Goal: Communication & Community: Answer question/provide support

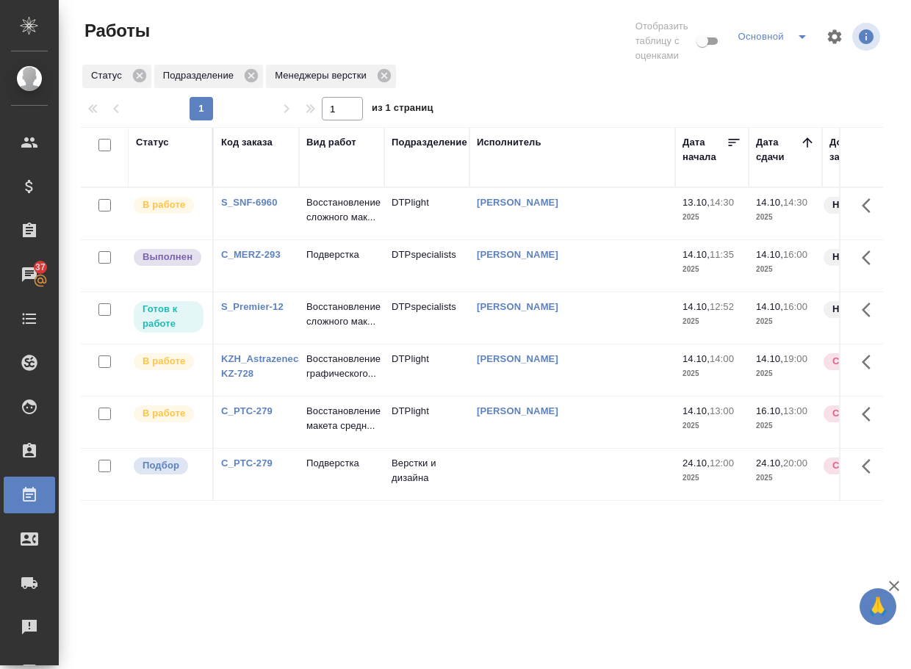
click at [455, 547] on div "Статус Код заказа Вид работ Подразделение Исполнитель Дата начала Дата сдачи До…" at bounding box center [482, 391] width 802 height 529
click at [342, 471] on p "Подверстка" at bounding box center [341, 463] width 71 height 15
click at [333, 262] on p "Подверстка" at bounding box center [341, 255] width 71 height 15
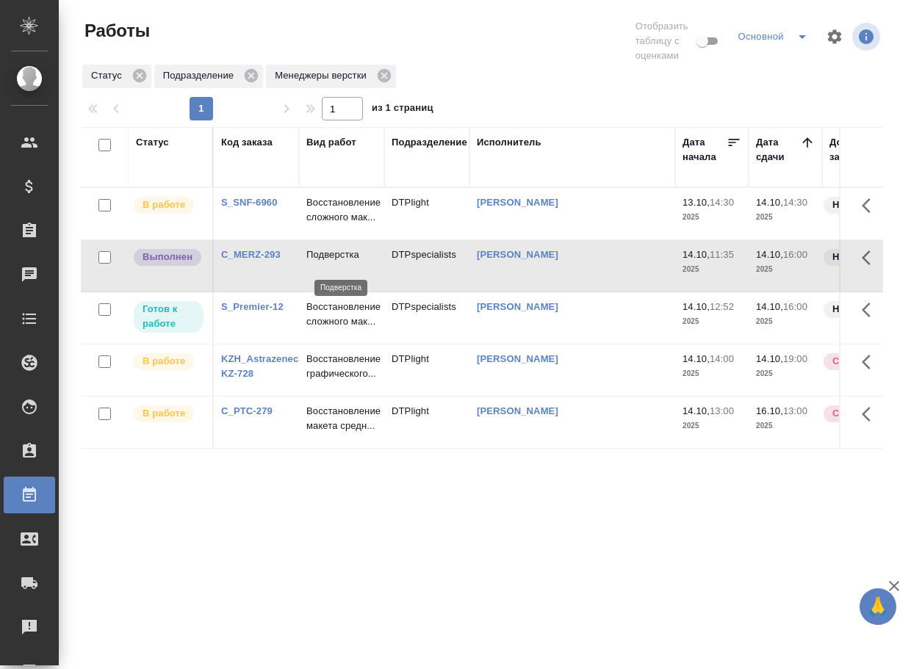
click at [333, 262] on p "Подверстка" at bounding box center [341, 255] width 71 height 15
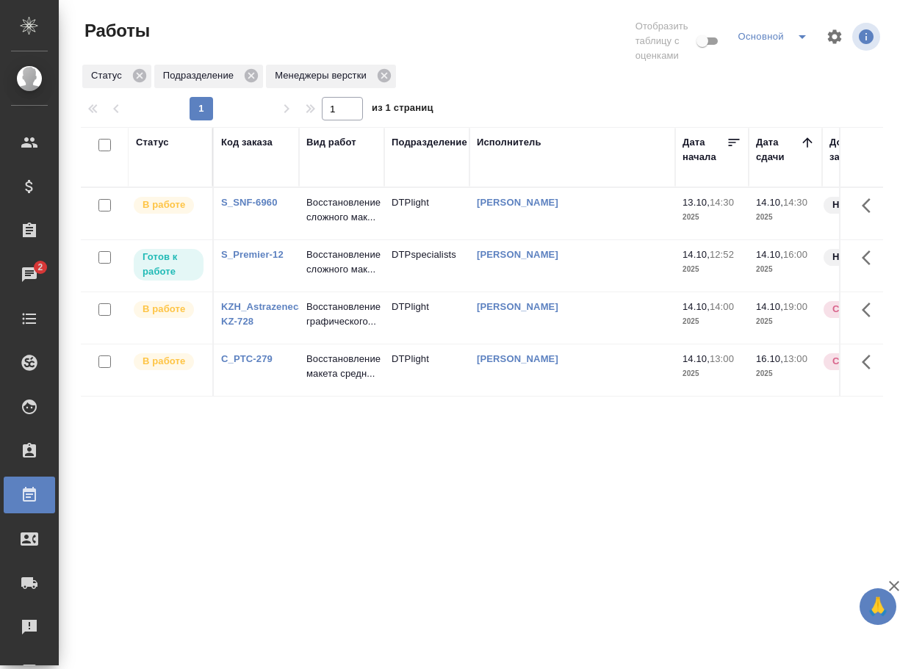
click at [270, 260] on link "S_Premier-12" at bounding box center [252, 254] width 62 height 11
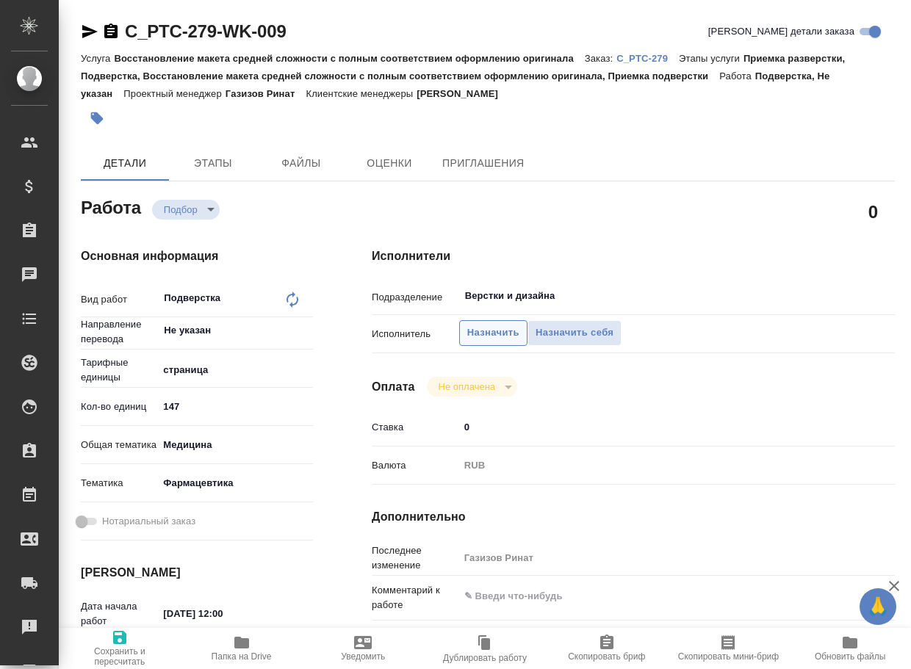
type textarea "x"
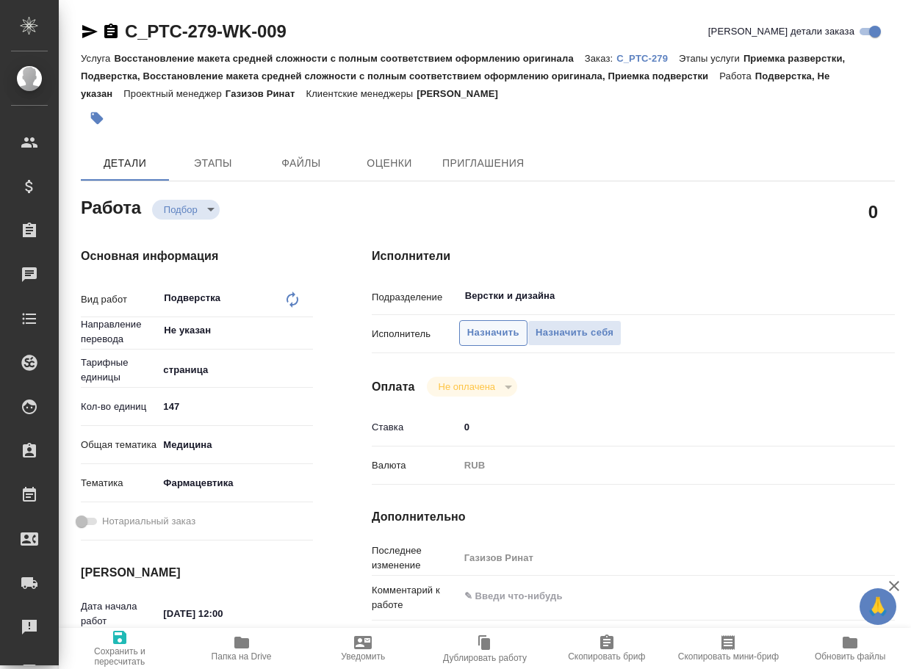
type textarea "x"
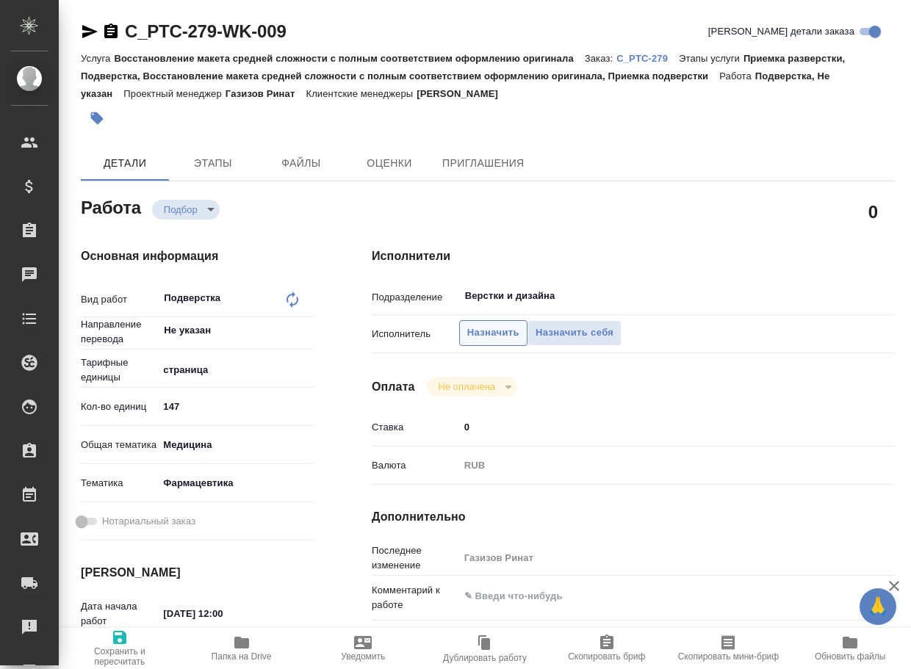
type textarea "x"
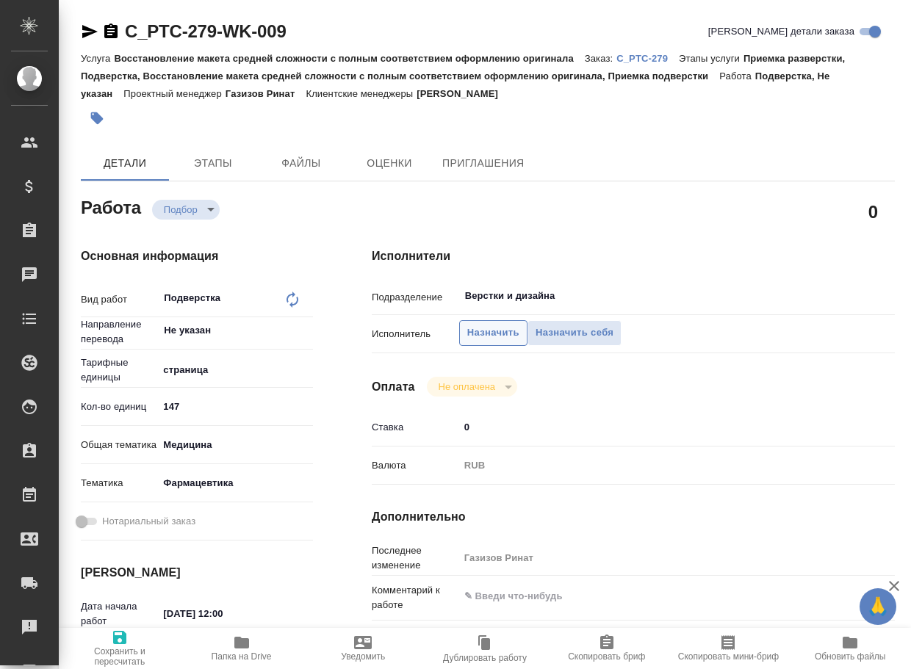
type textarea "x"
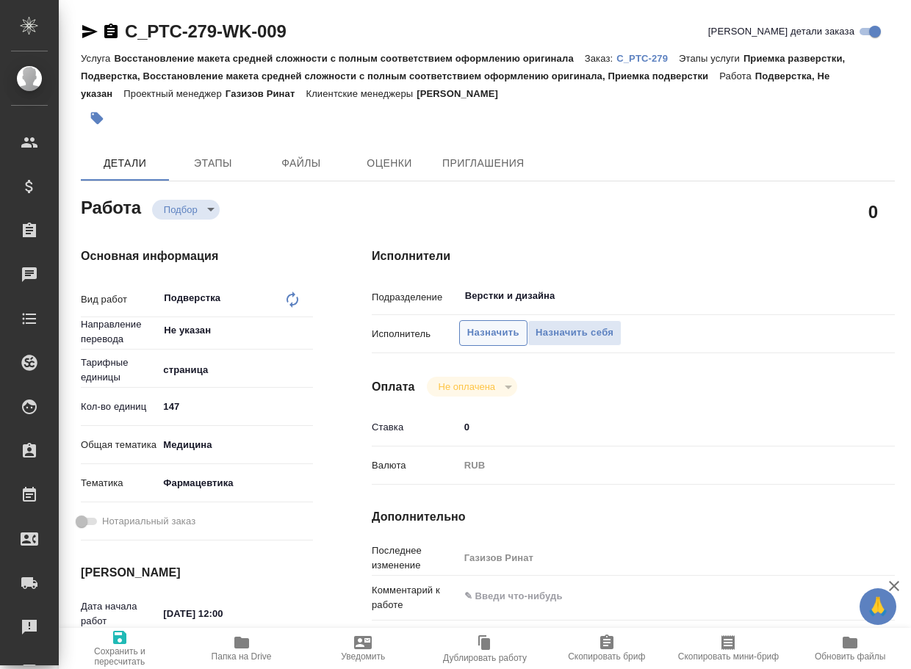
type textarea "x"
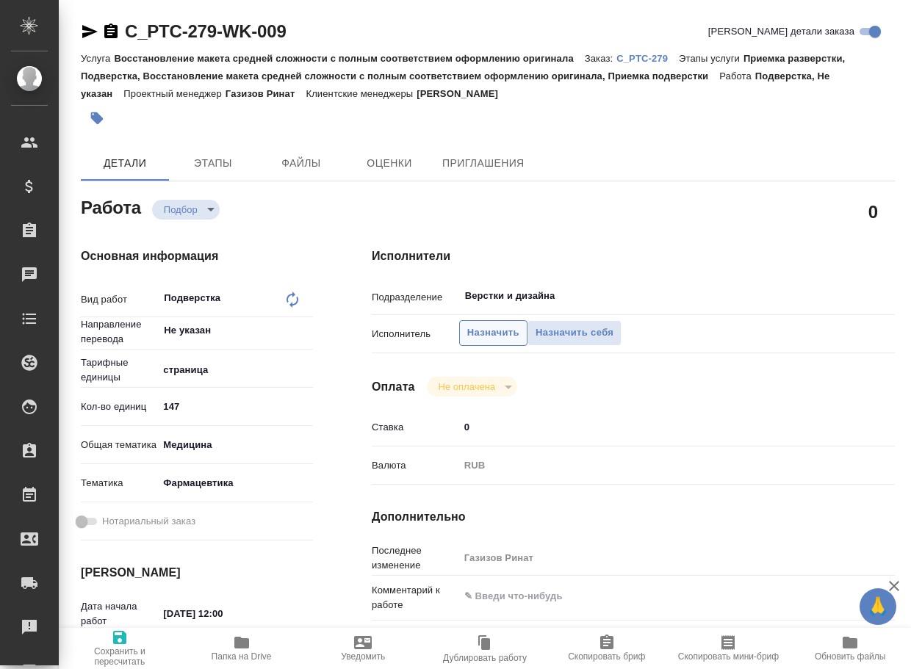
click at [488, 326] on span "Назначить" at bounding box center [493, 333] width 52 height 17
type textarea "x"
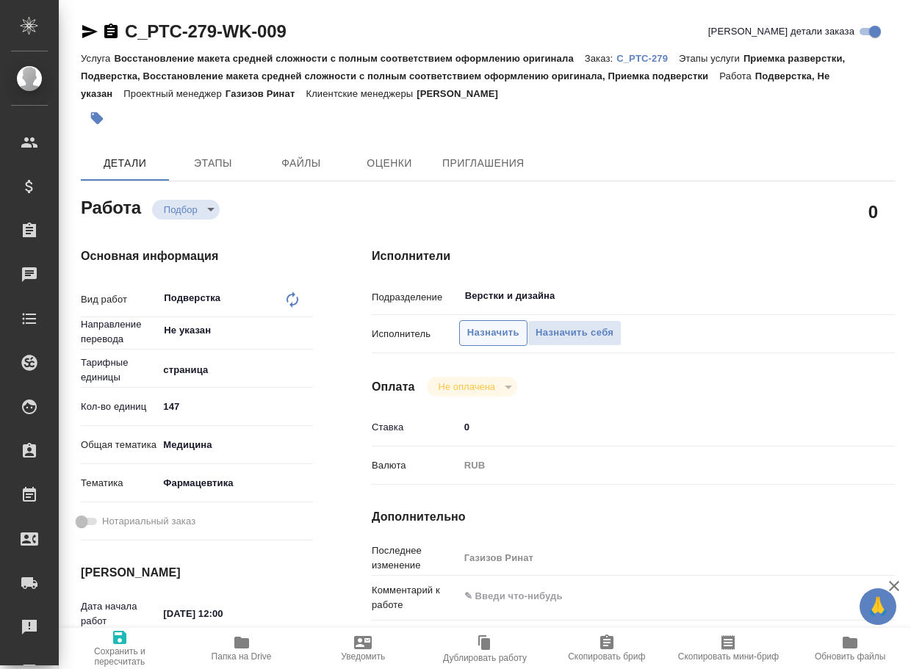
type textarea "x"
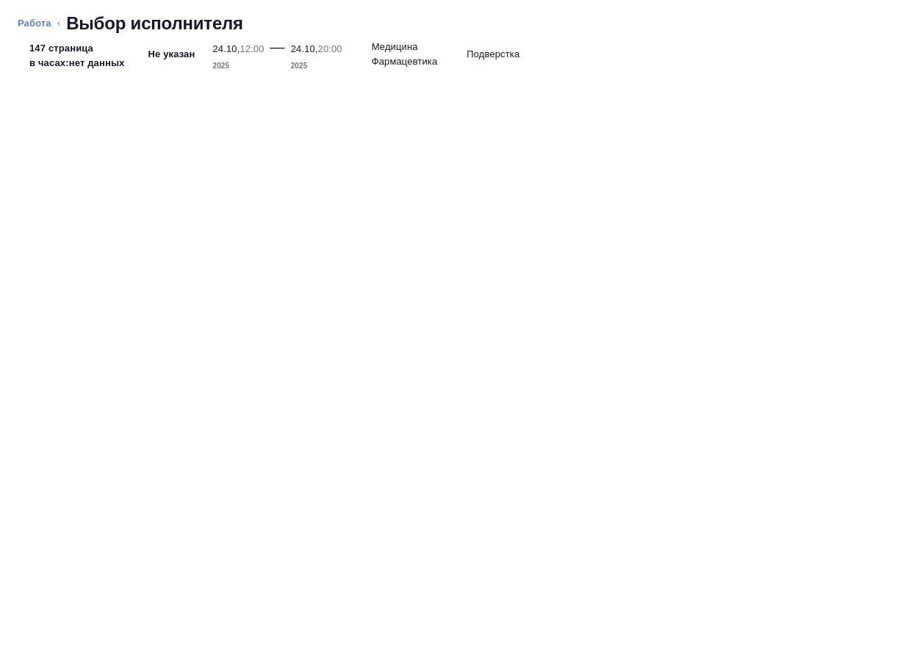
type textarea "x"
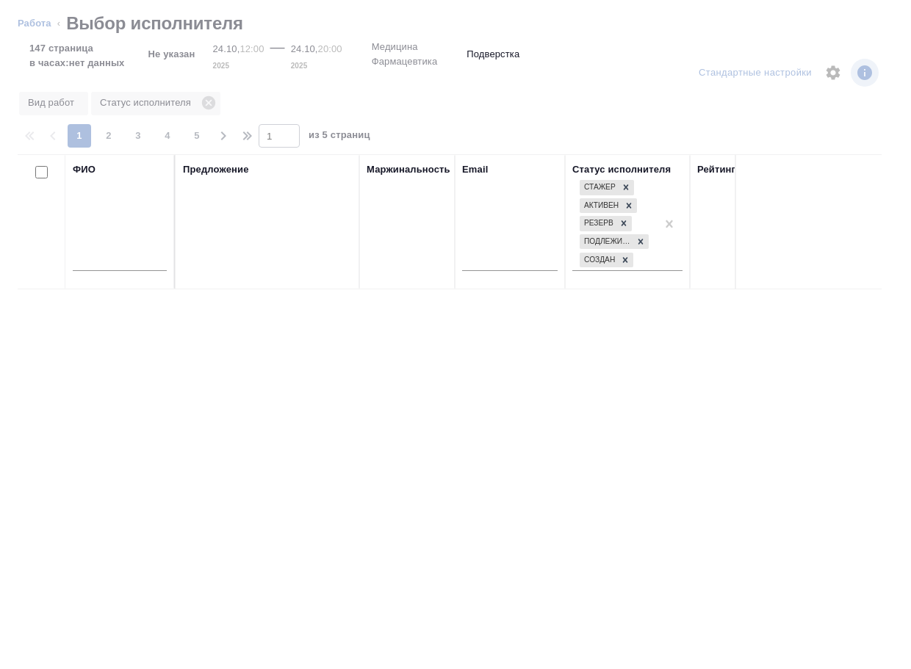
click at [126, 251] on div at bounding box center [120, 263] width 94 height 36
click at [131, 259] on input "text" at bounding box center [120, 262] width 94 height 18
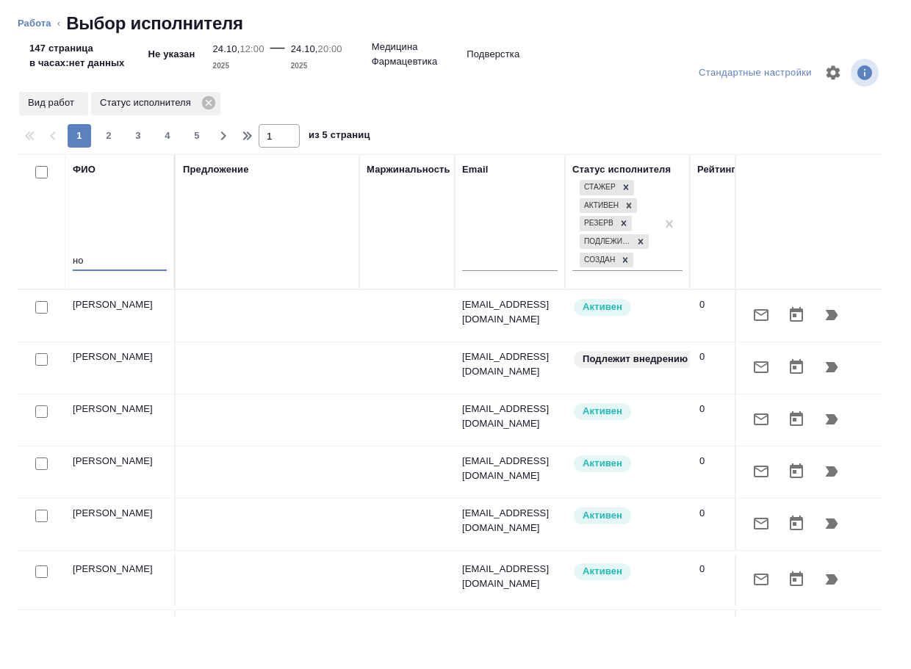
type input "нос"
type textarea "x"
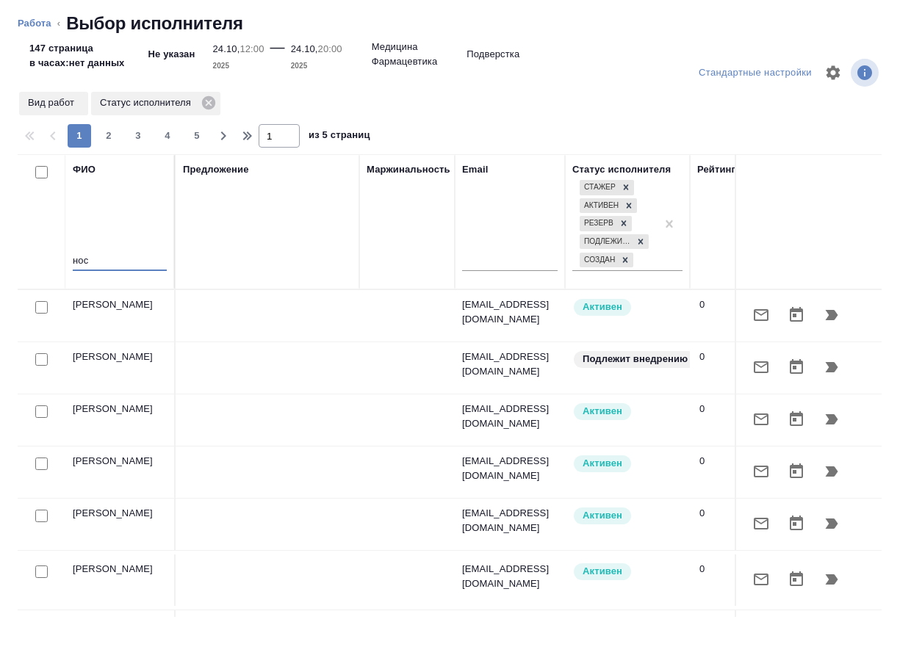
type textarea "x"
type input "носкова"
type textarea "x"
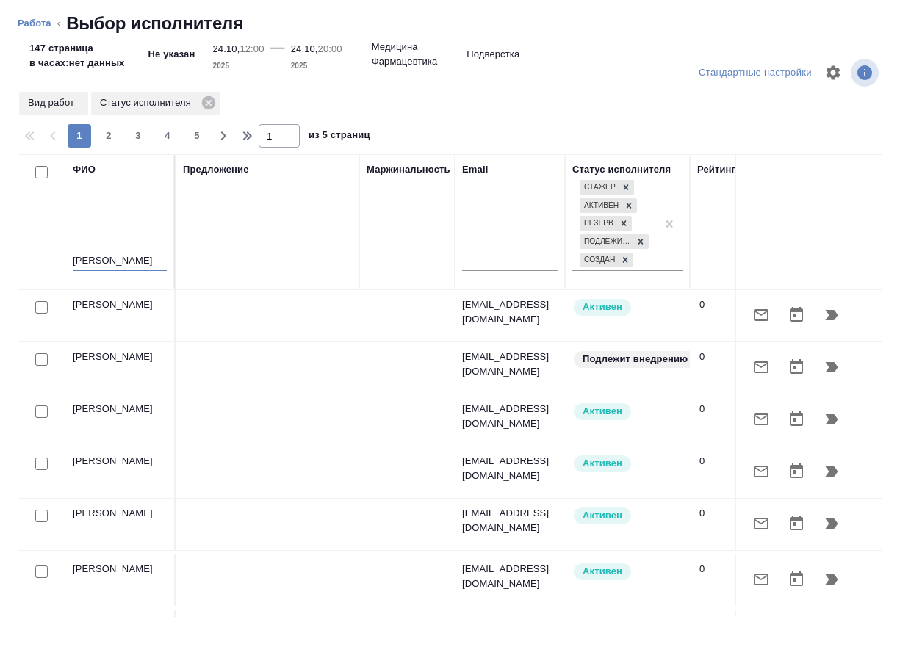
type textarea "x"
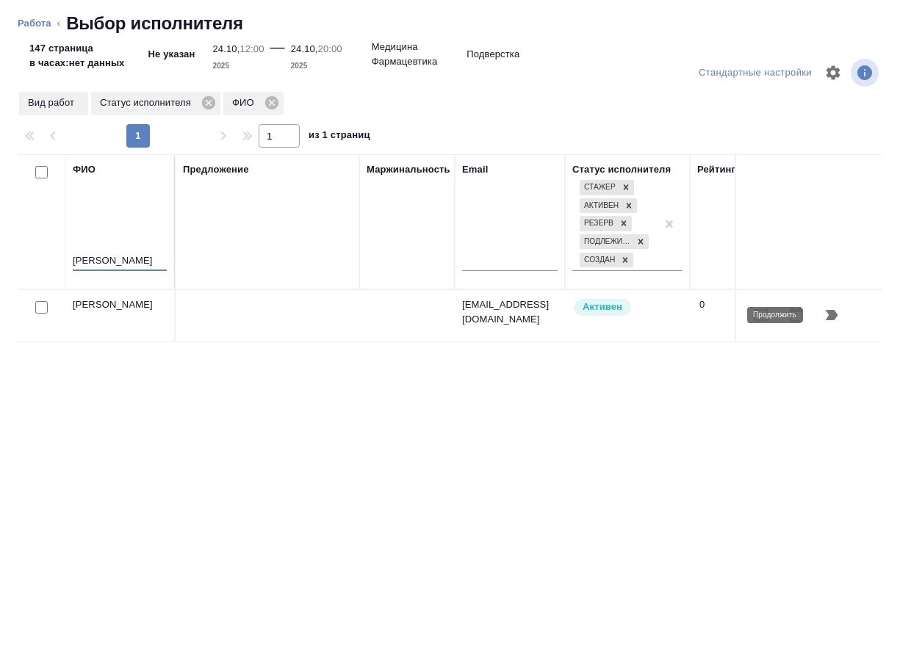
type input "носкова"
click at [832, 313] on icon "button" at bounding box center [832, 315] width 12 height 10
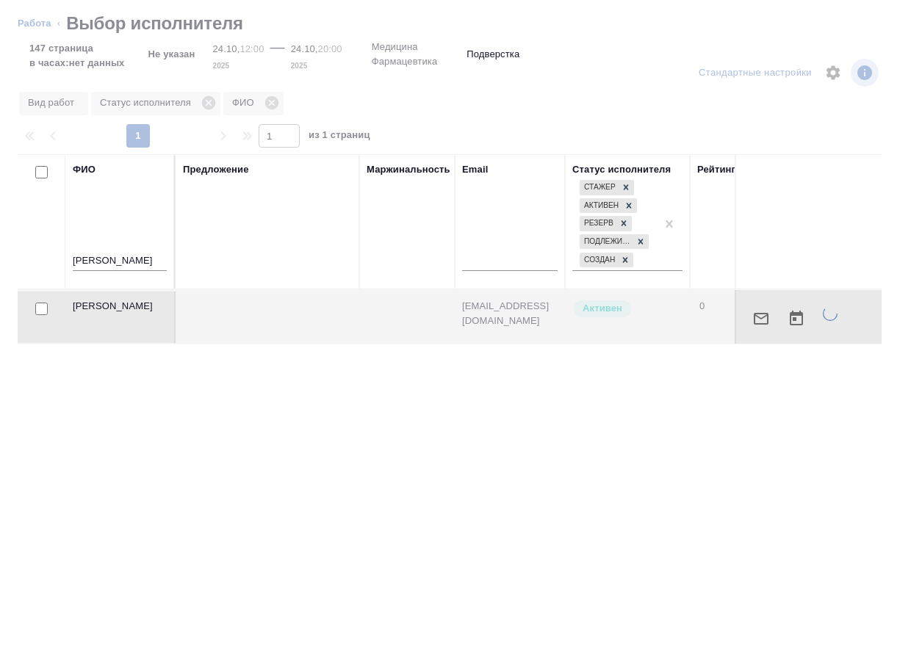
type textarea "x"
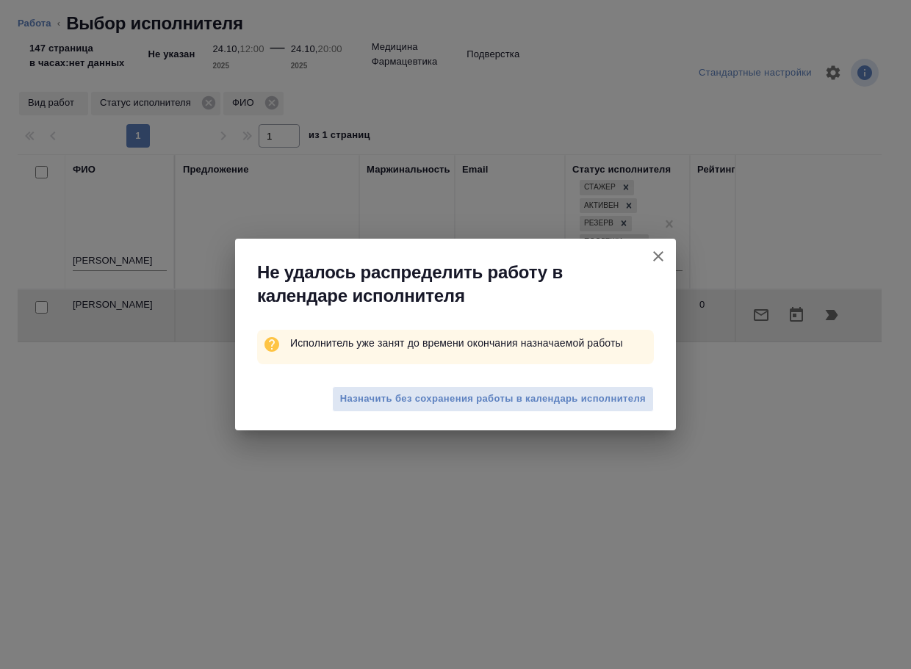
click at [571, 398] on span "Назначить без сохранения работы в календарь исполнителя" at bounding box center [493, 399] width 306 height 17
type textarea "x"
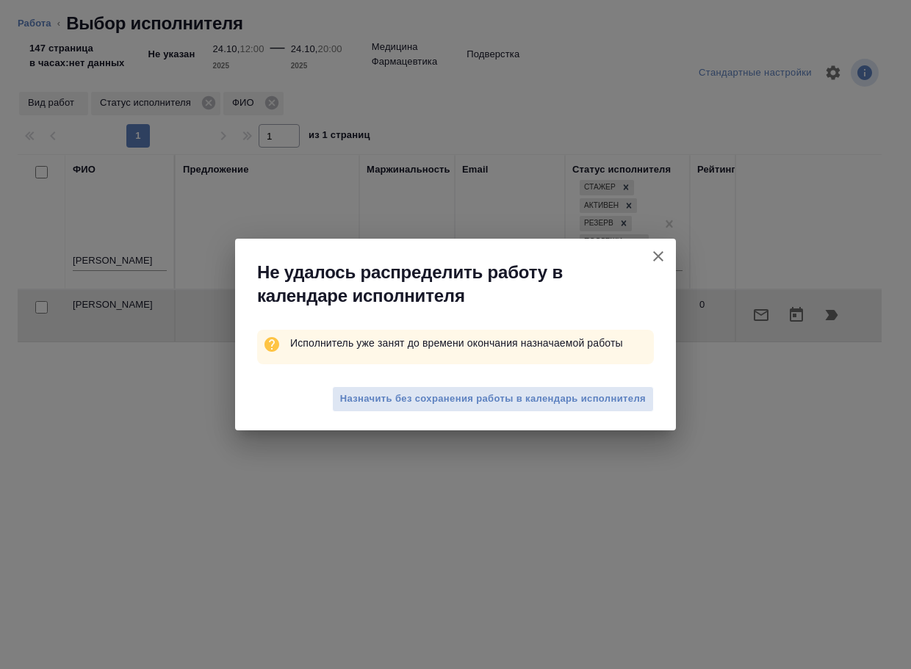
type textarea "x"
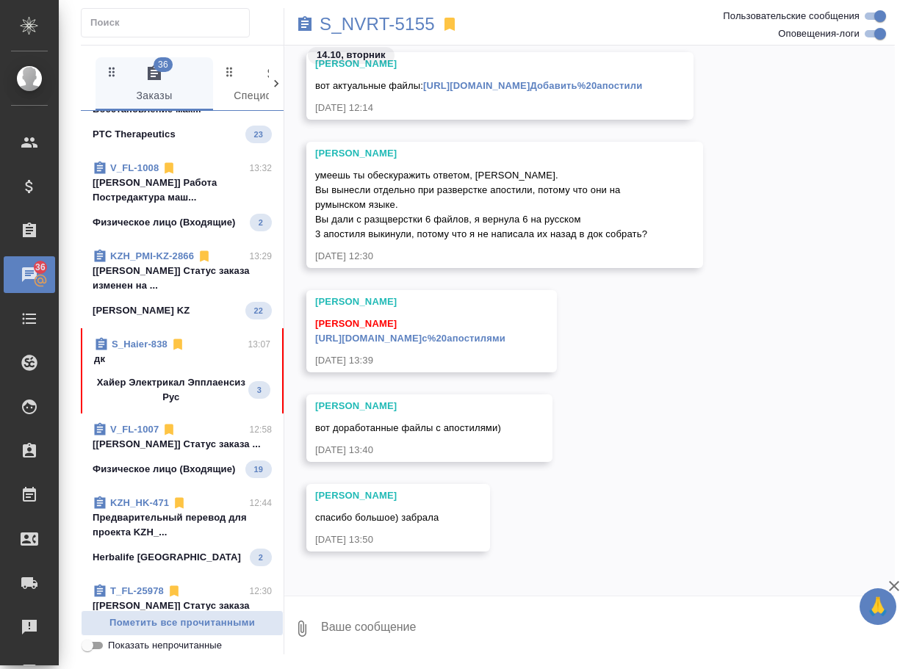
scroll to position [658, 0]
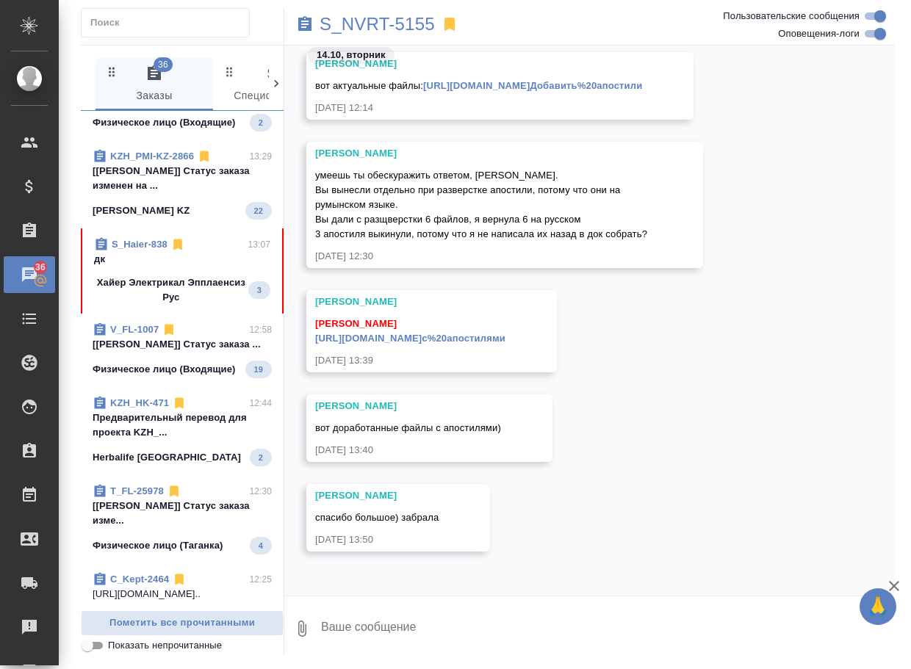
click at [198, 314] on div "S_Haier-838 13:07 дк Хайер Электрикал Эпплаенсиз Рус 3" at bounding box center [182, 270] width 203 height 85
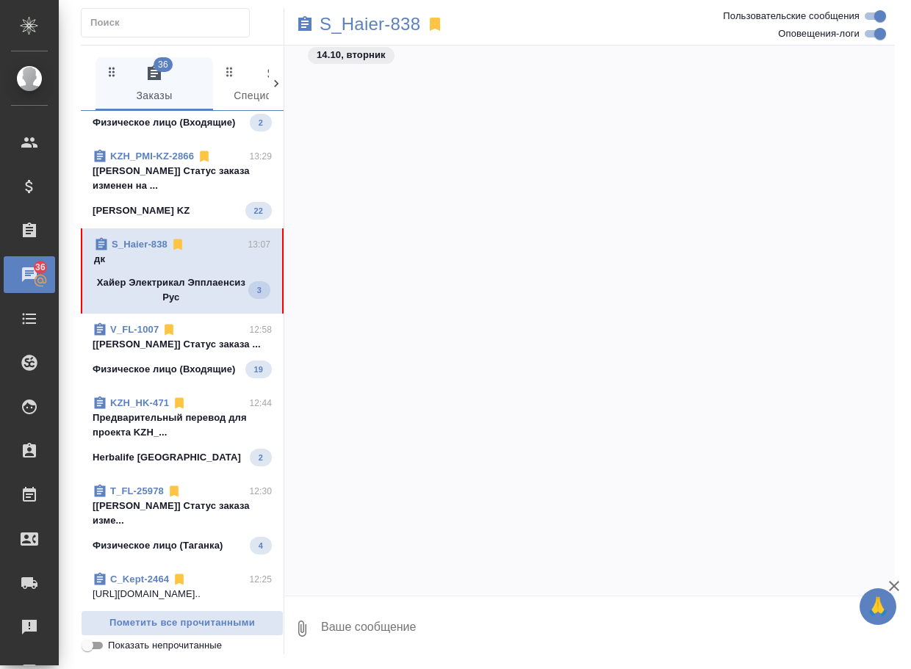
scroll to position [290794, 0]
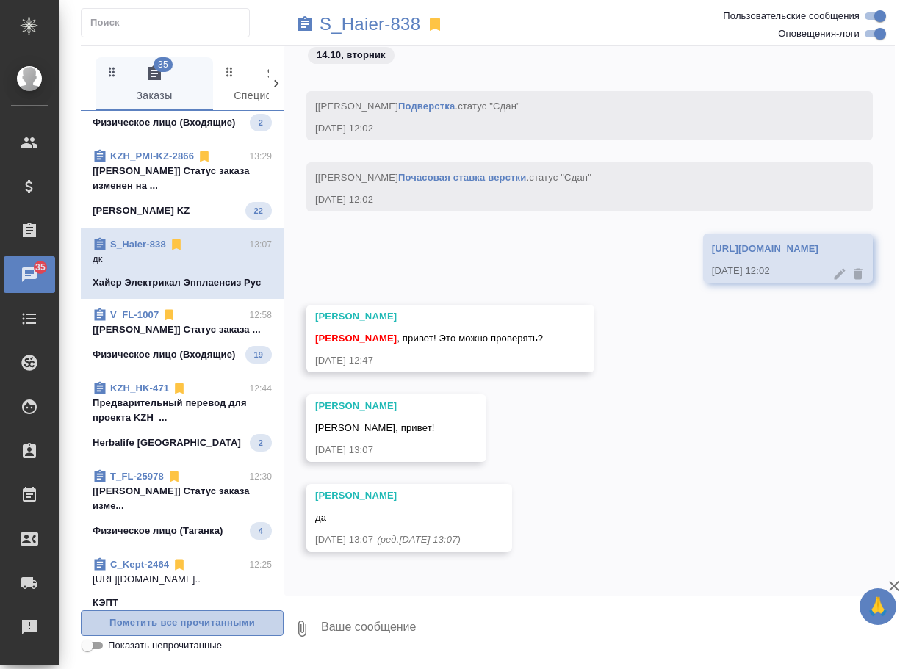
click at [157, 610] on button "Пометить все прочитанными" at bounding box center [182, 623] width 203 height 26
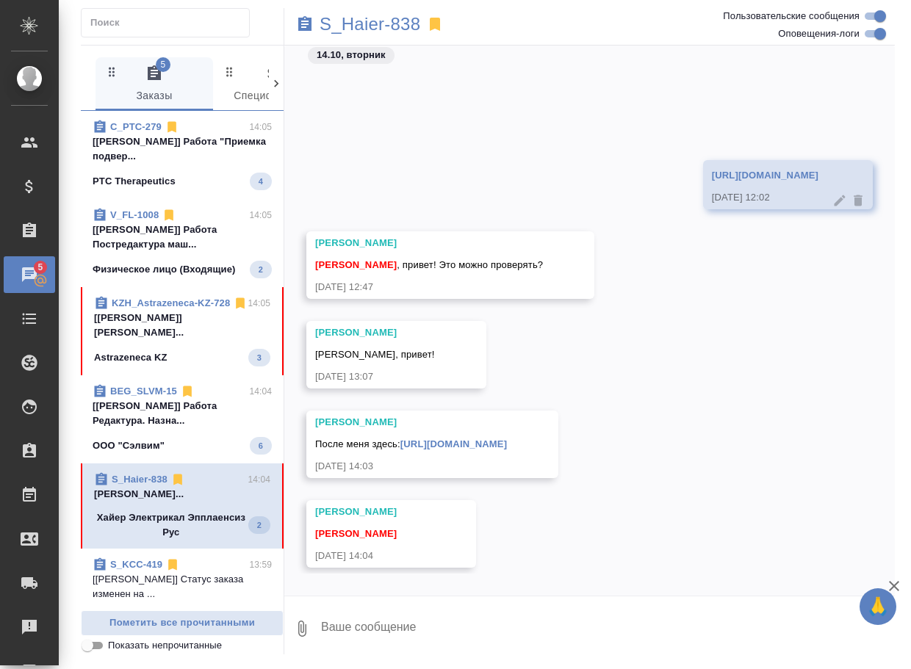
scroll to position [290972, 0]
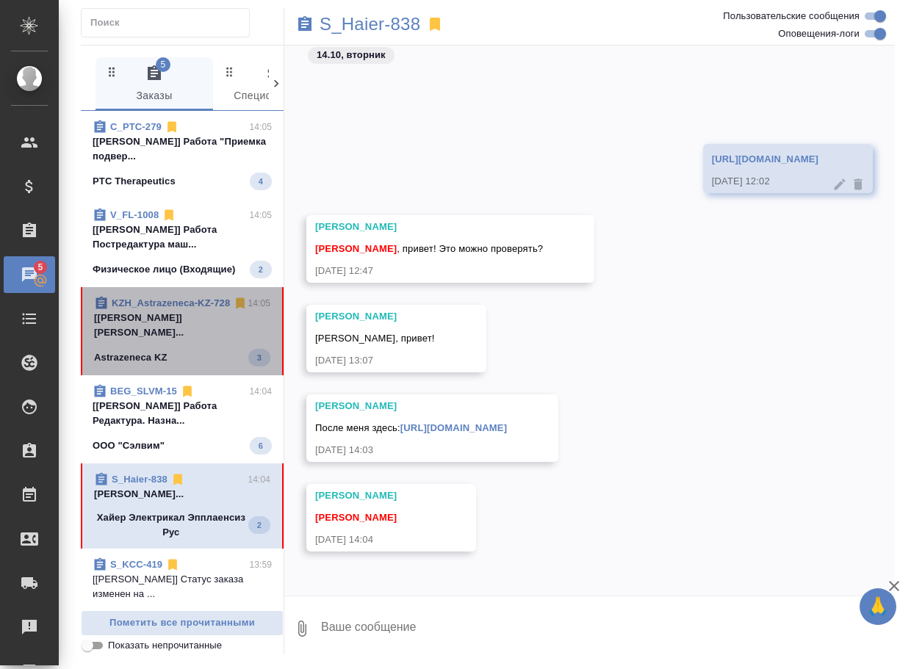
click at [184, 366] on span "KZH_Astrazeneca-KZ-728 14:05 [Matveeva Anastasia] Работа Постредактур... Astraz…" at bounding box center [182, 331] width 176 height 71
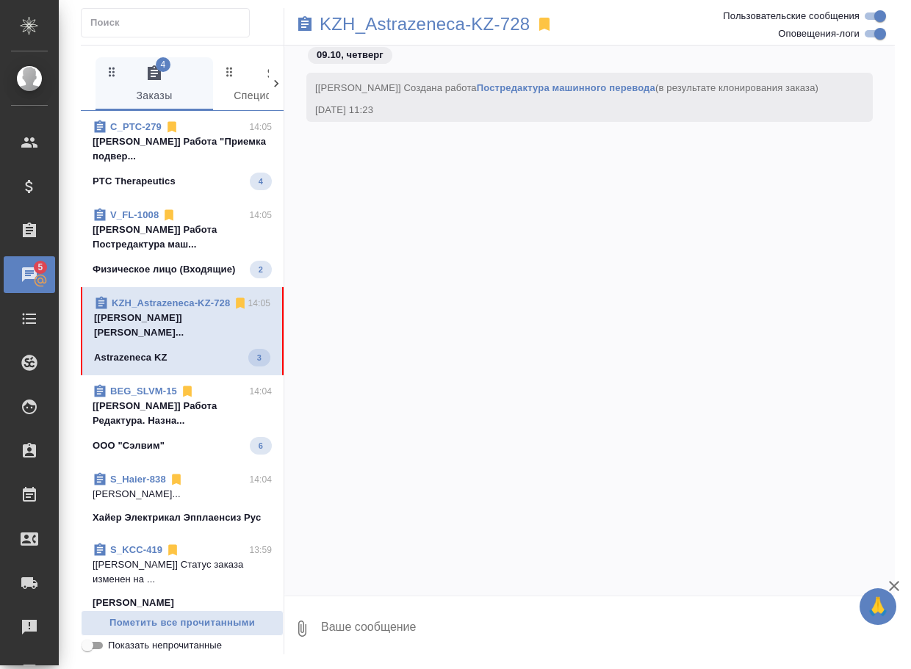
scroll to position [31392, 0]
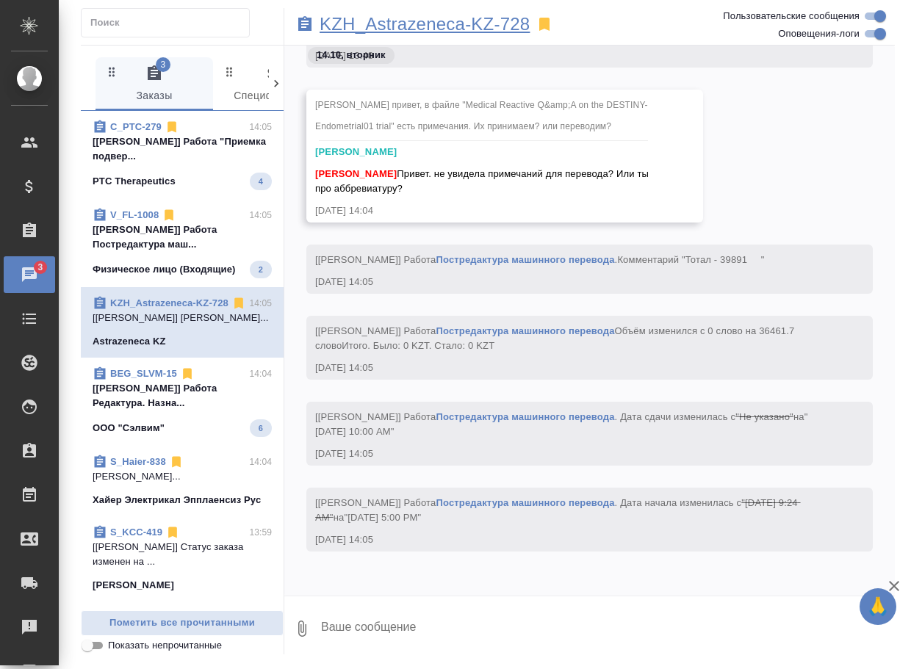
click at [460, 17] on p "KZH_Astrazeneca-KZ-728" at bounding box center [424, 24] width 210 height 15
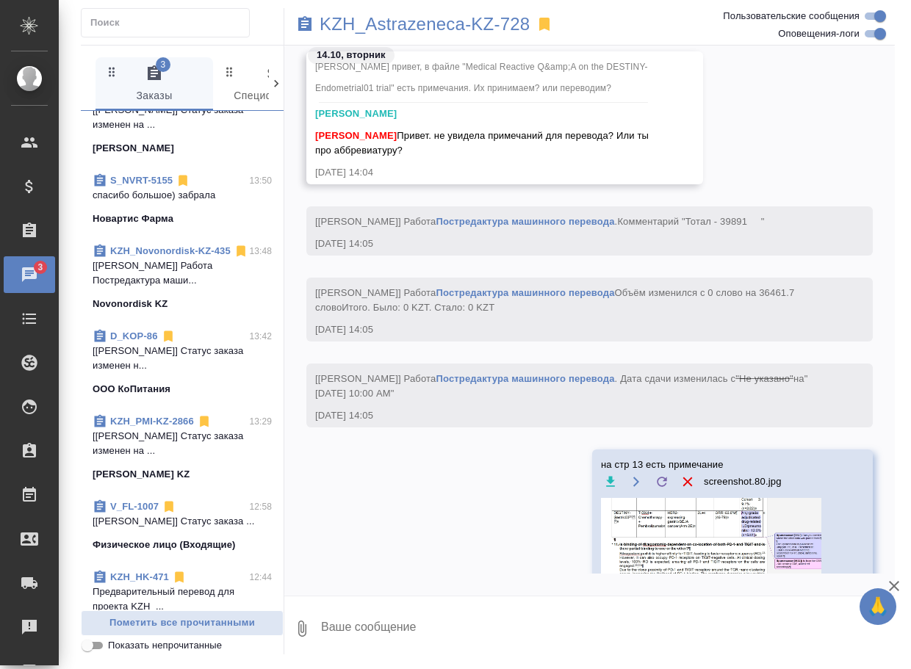
scroll to position [441, 0]
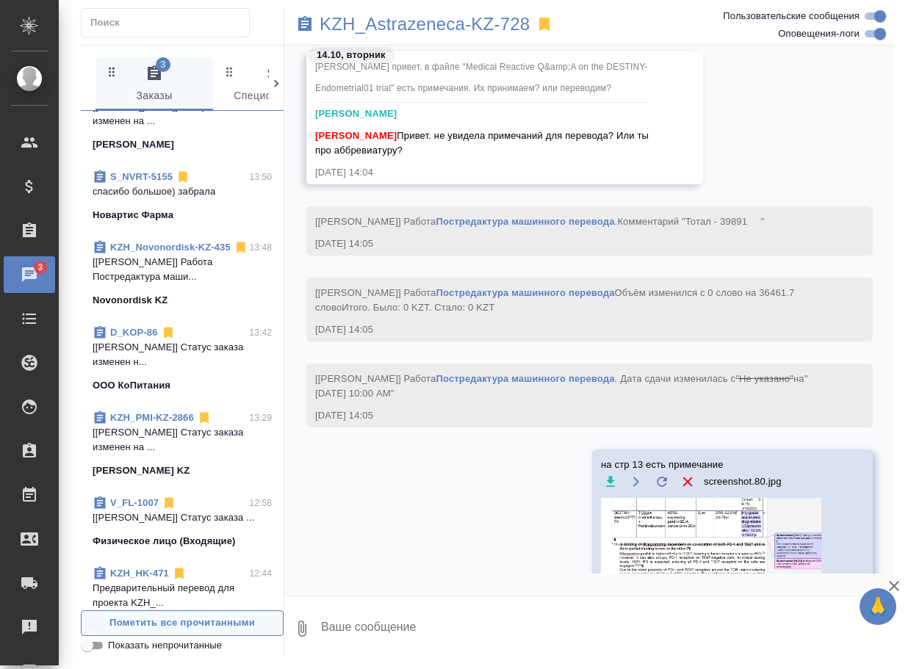
click at [189, 622] on span "Пометить все прочитанными" at bounding box center [182, 623] width 187 height 17
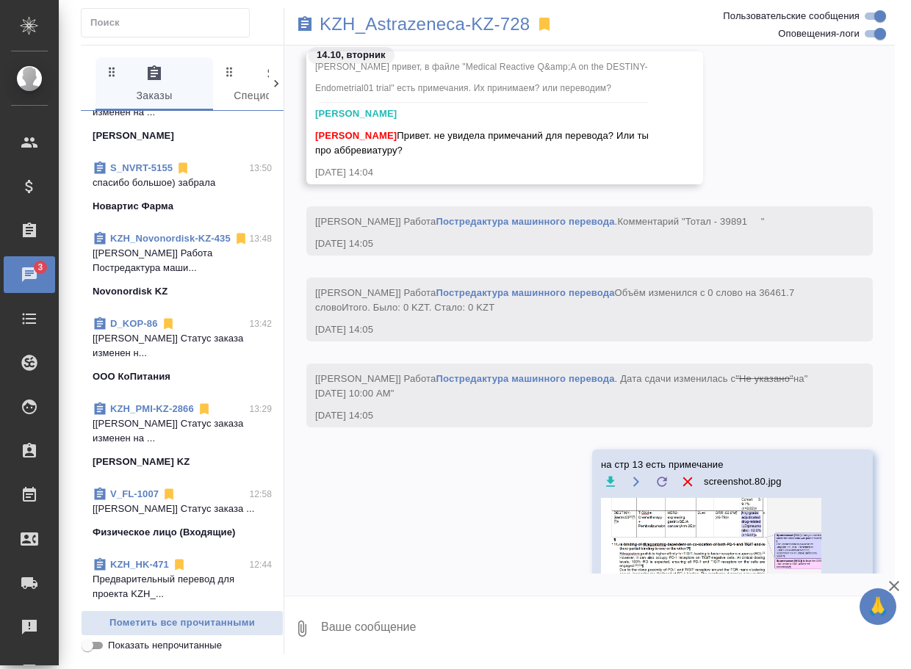
scroll to position [420, 0]
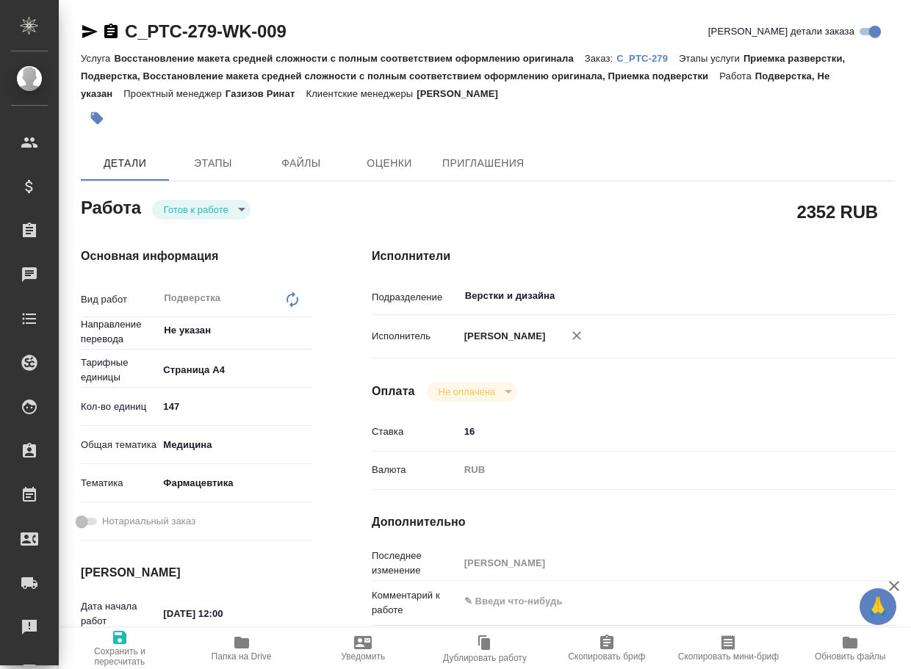
type textarea "x"
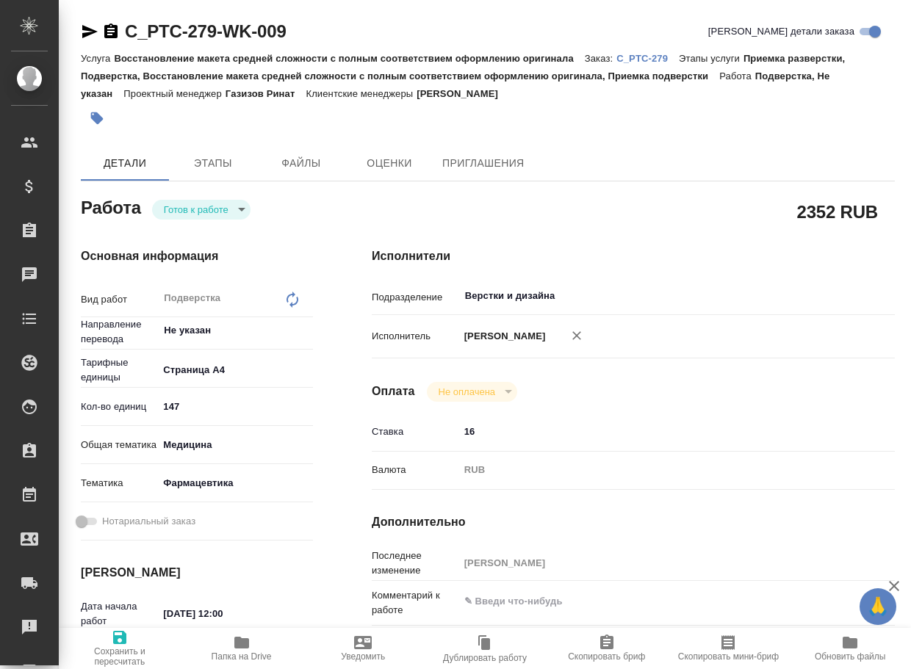
type textarea "x"
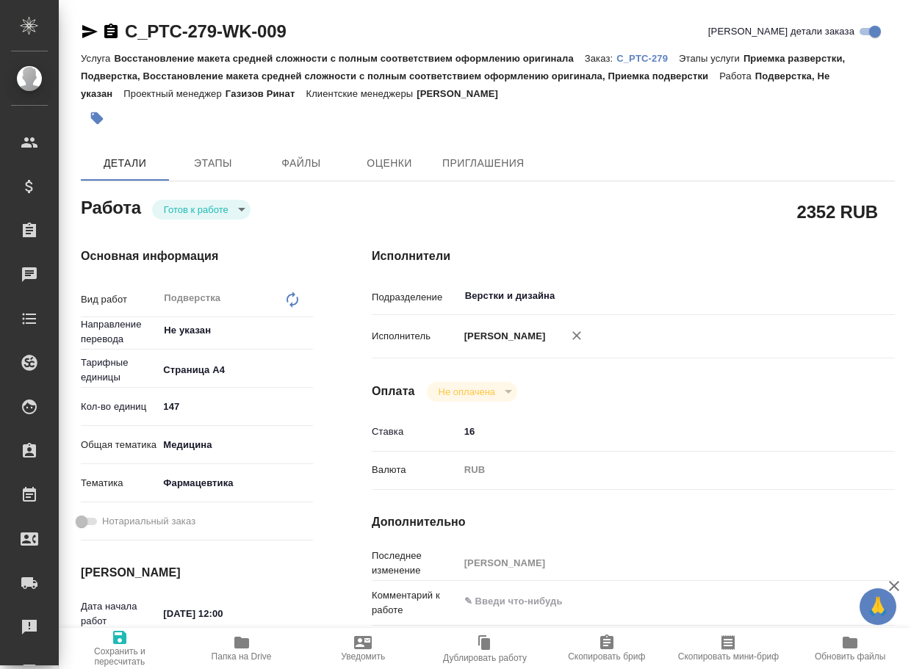
type textarea "x"
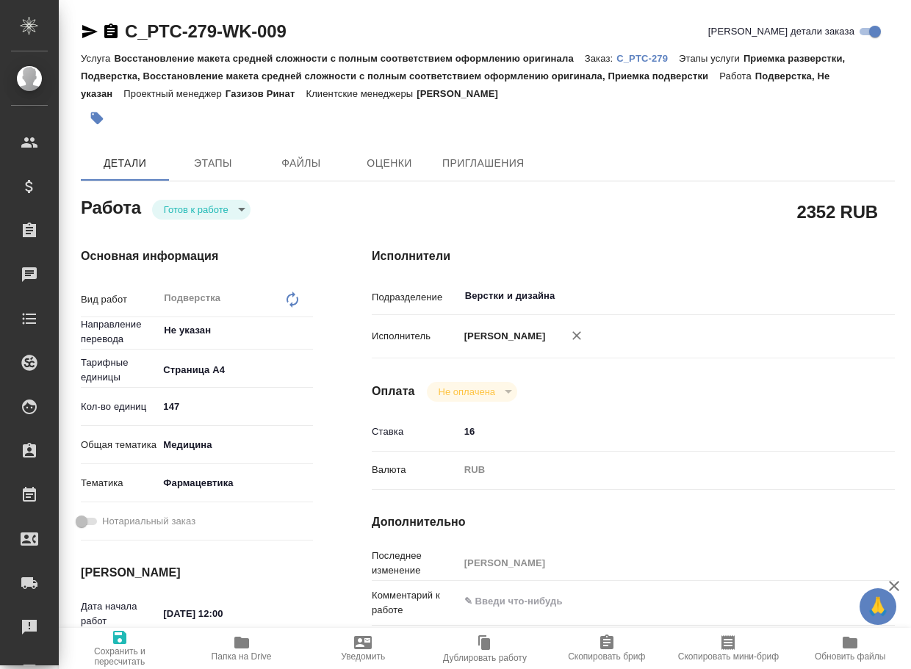
type textarea "x"
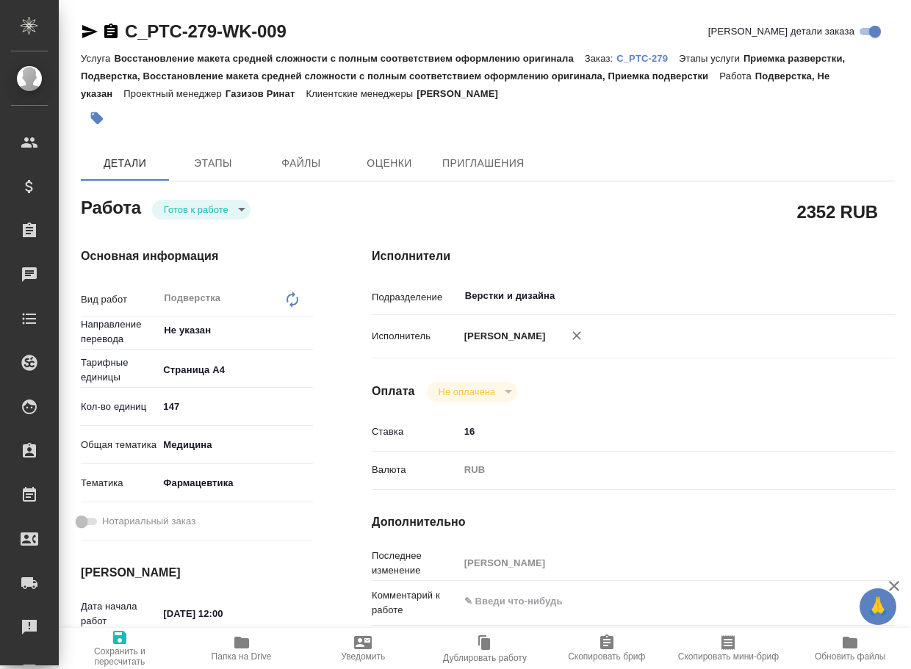
type textarea "x"
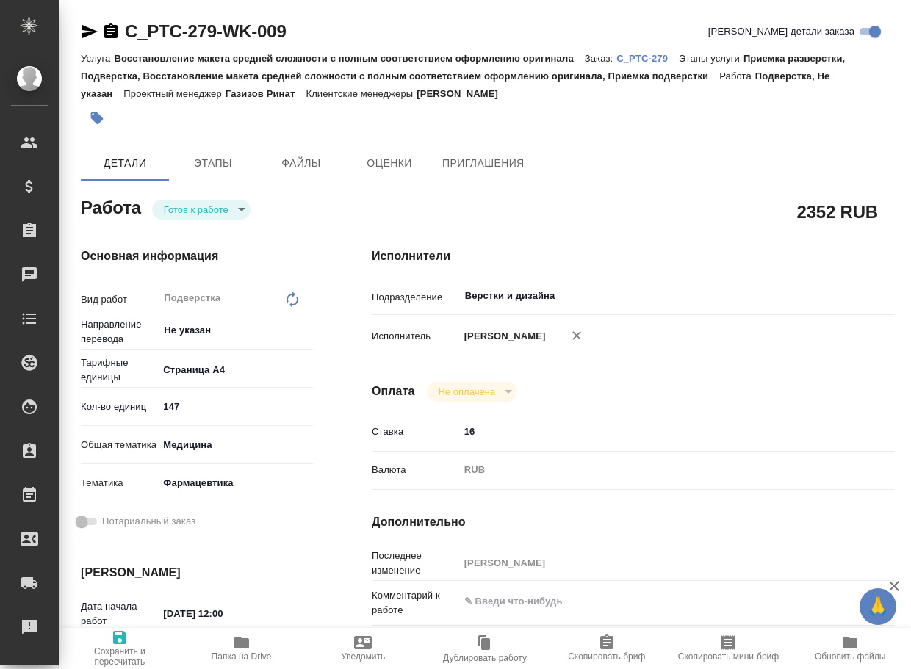
type textarea "x"
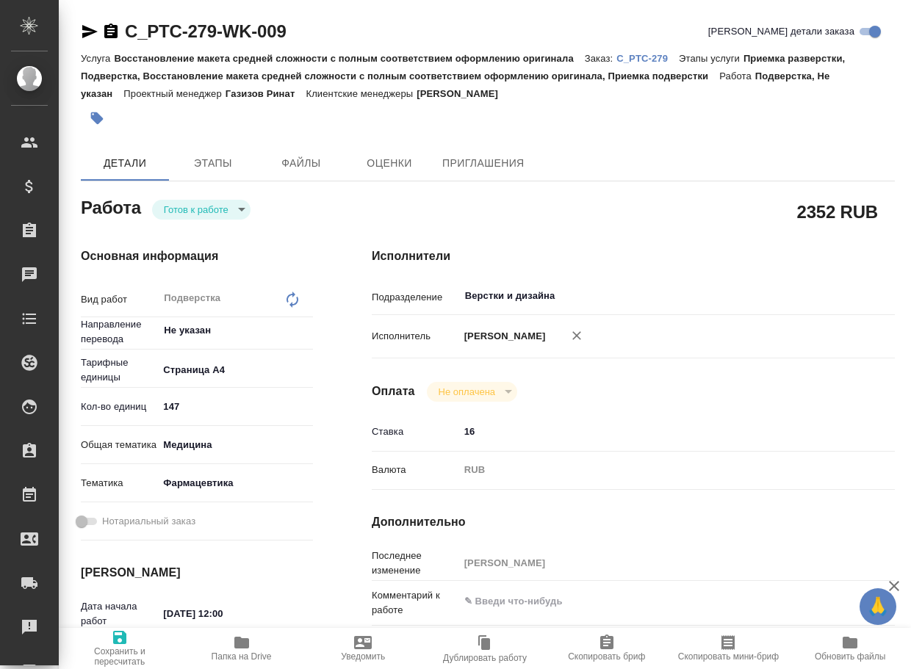
type textarea "x"
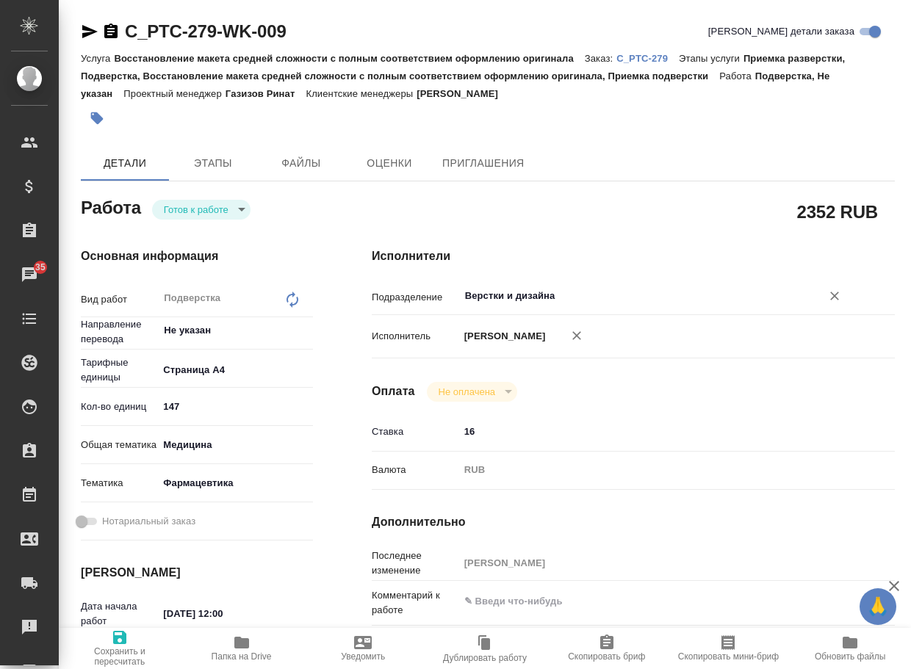
click at [598, 297] on input "Верстки и дизайна" at bounding box center [630, 296] width 334 height 18
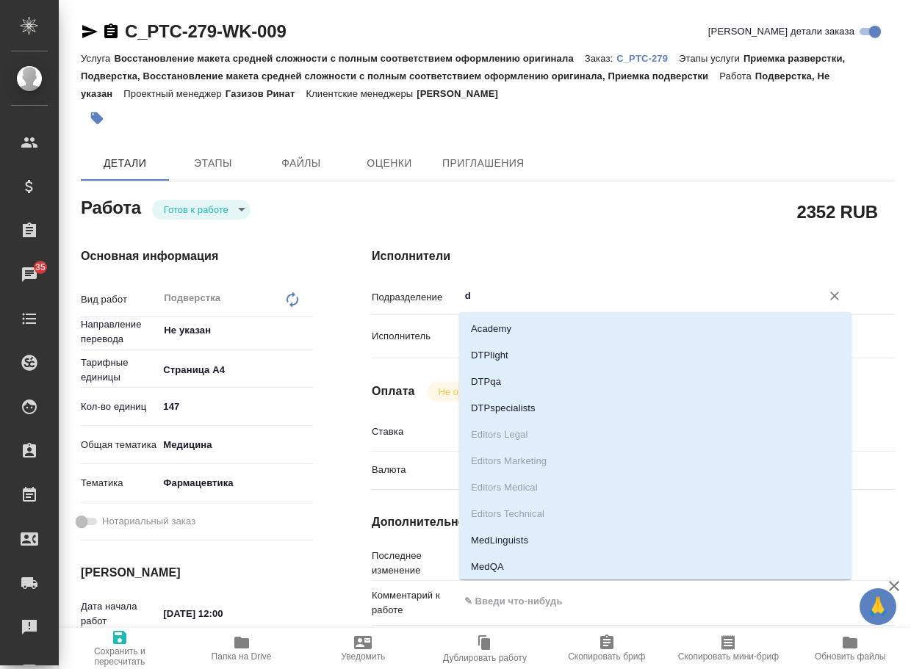
type input "dt"
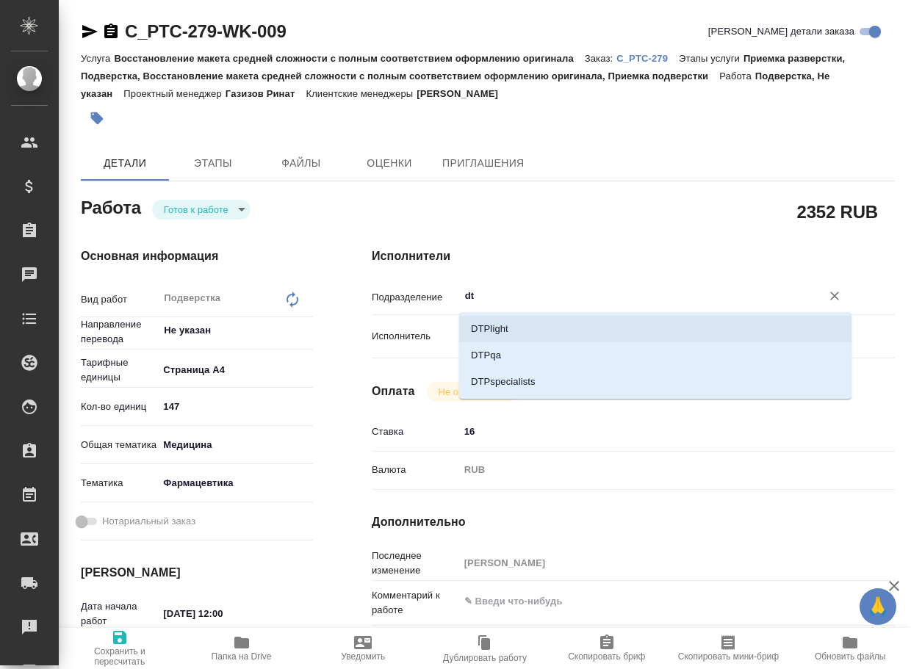
click at [535, 332] on li "DTPlight" at bounding box center [655, 329] width 392 height 26
type textarea "x"
type input "DTPlight"
type textarea "x"
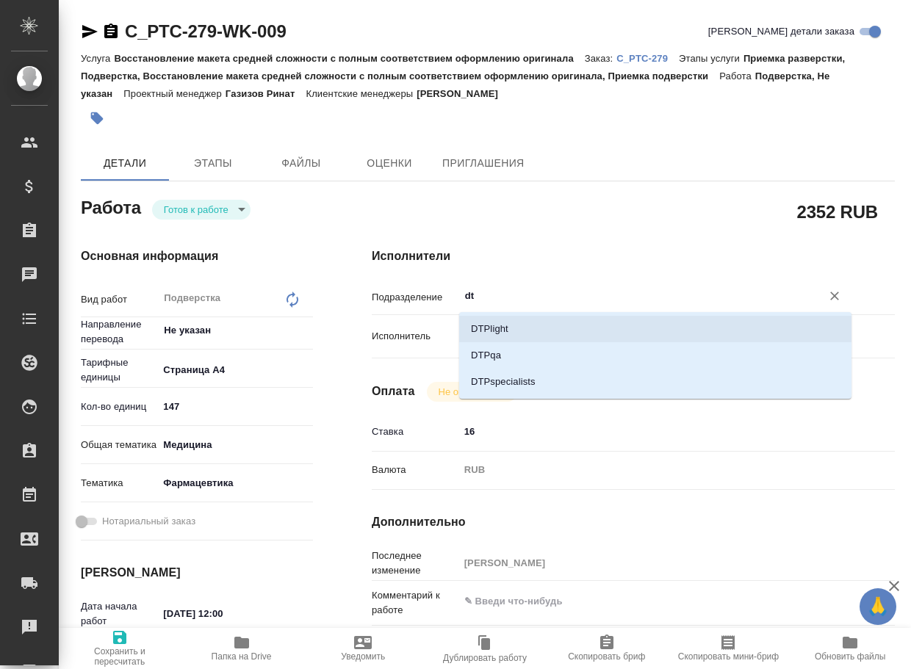
type textarea "x"
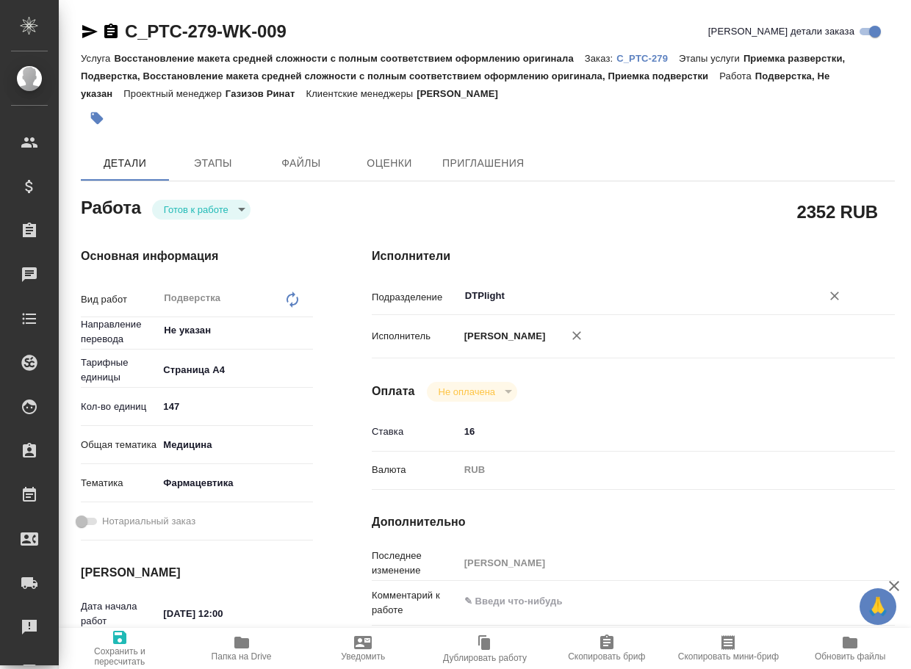
type input "DTPlight"
click at [101, 652] on span "Сохранить и пересчитать" at bounding box center [120, 656] width 104 height 21
type textarea "x"
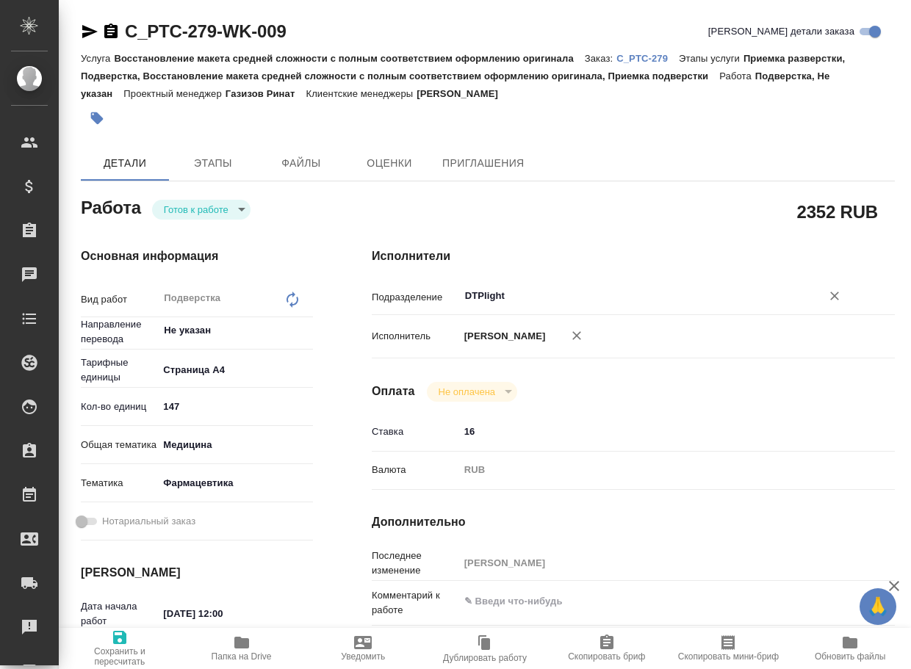
type textarea "x"
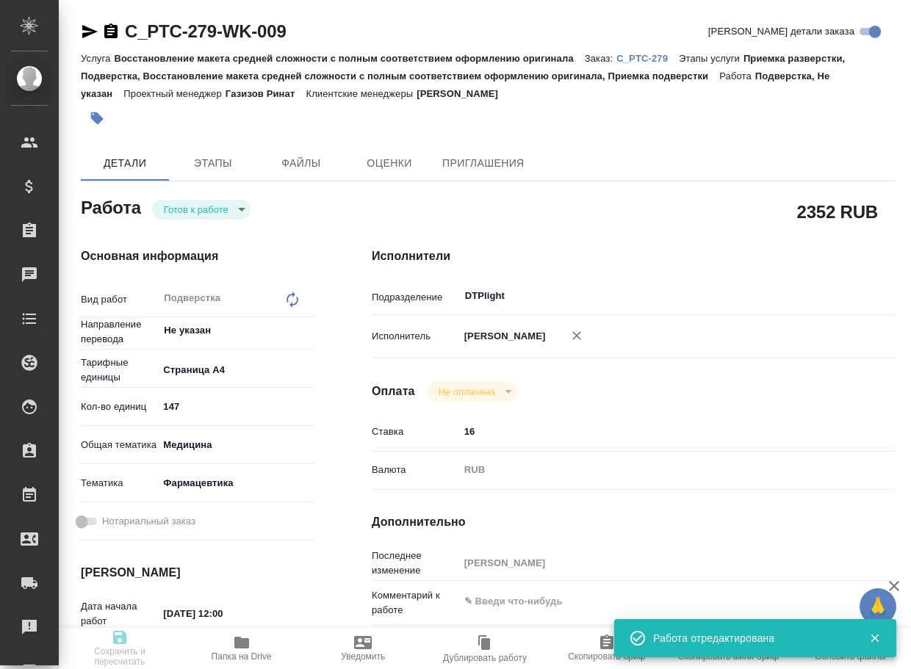
type textarea "x"
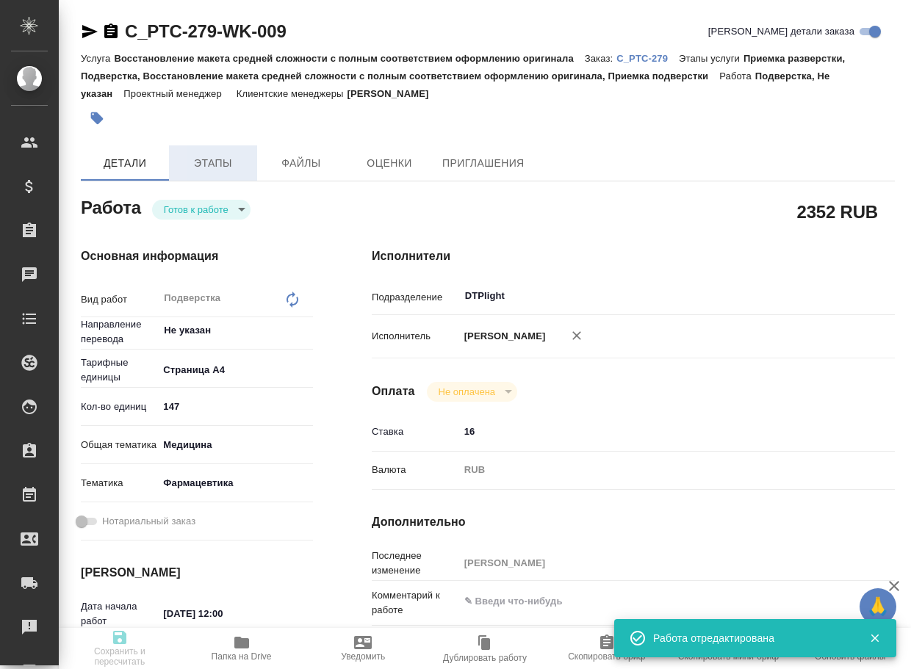
type input "readyForWork"
type textarea "Подверстка"
type textarea "x"
type input "Не указан"
type input "5f036ec4e16dec2d6b59c8ff"
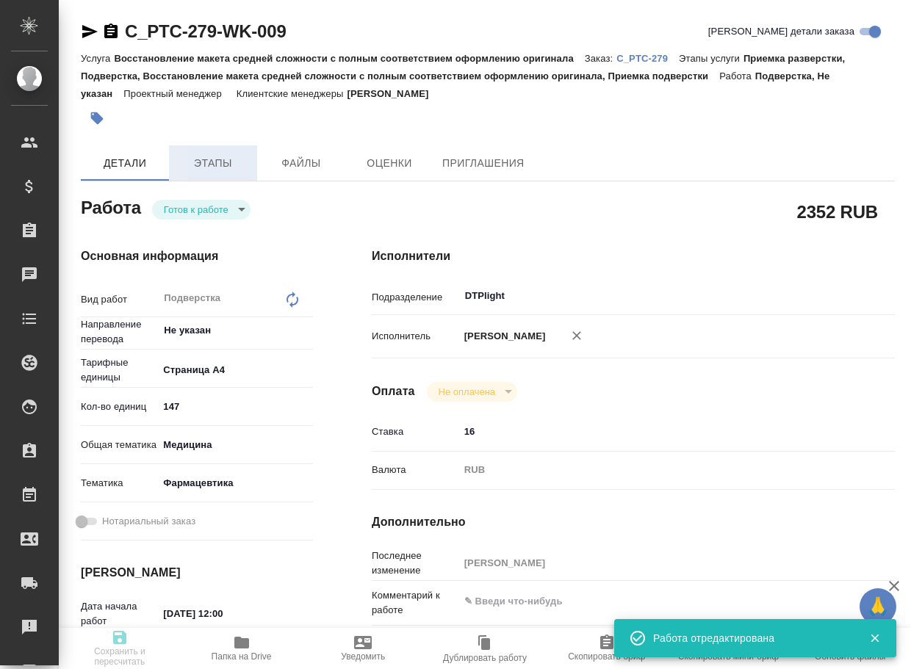
type input "147"
type input "med"
type input "6149832f2b7be24903fd7a82"
type input "24.10.2025 12:00"
type input "24.10.2025 20:00"
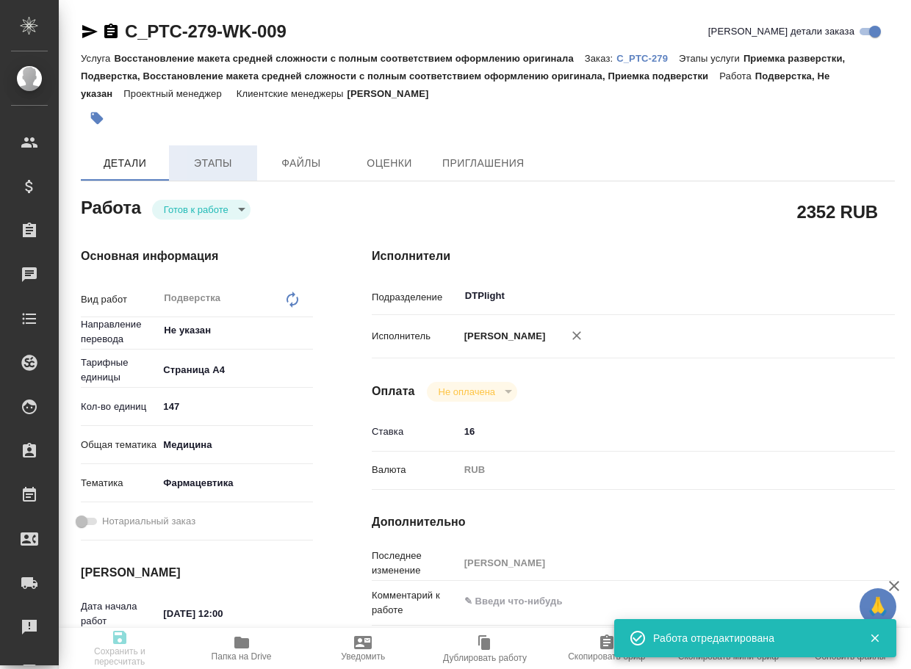
type input "31.10.2025 20:00"
type input "DTPlight"
type input "notPayed"
type input "16"
type input "RUB"
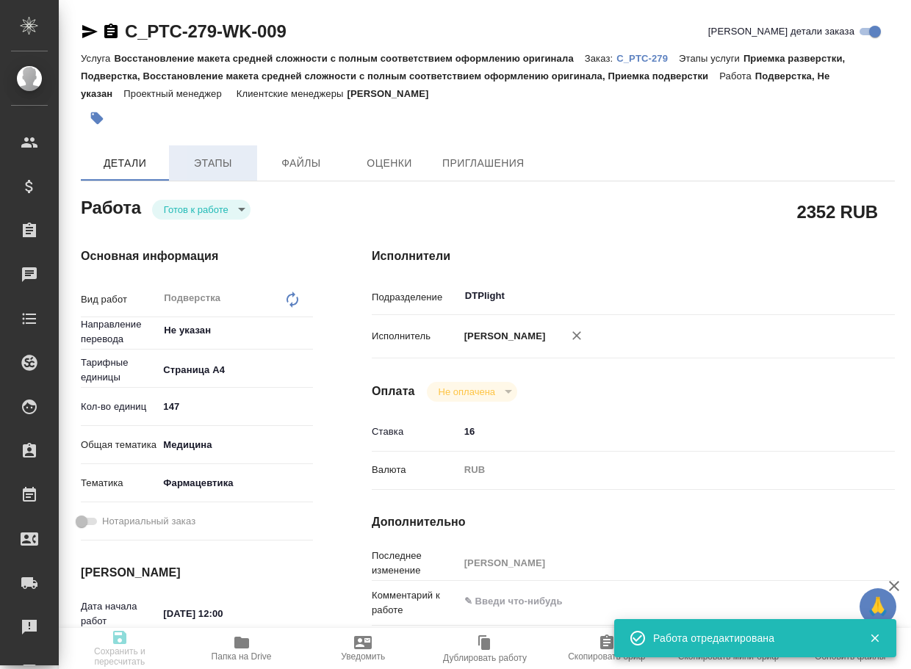
type input "[PERSON_NAME]"
type textarea "x"
type textarea "/Clients/PTC Therapeutics/Orders/C_PTC-279/DTP/C_PTC-279-WK-009"
type textarea "x"
type input "C_PTC-279"
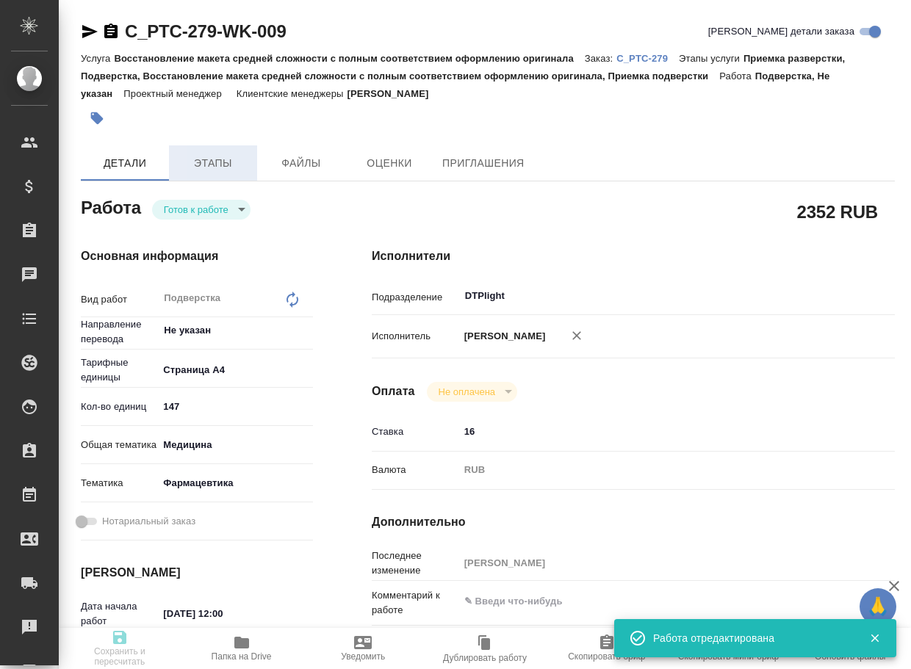
type input "Восстановление макета средней сложности с полным соответствием оформлению ориги…"
type input "Приемка разверстки, Подверстка, Восстановление макета средней сложности с полны…"
type input "Димитриева Юлия"
type input "[PERSON_NAME]"
type input "/Clients/PTC Therapeutics/Orders/C_PTC-279"
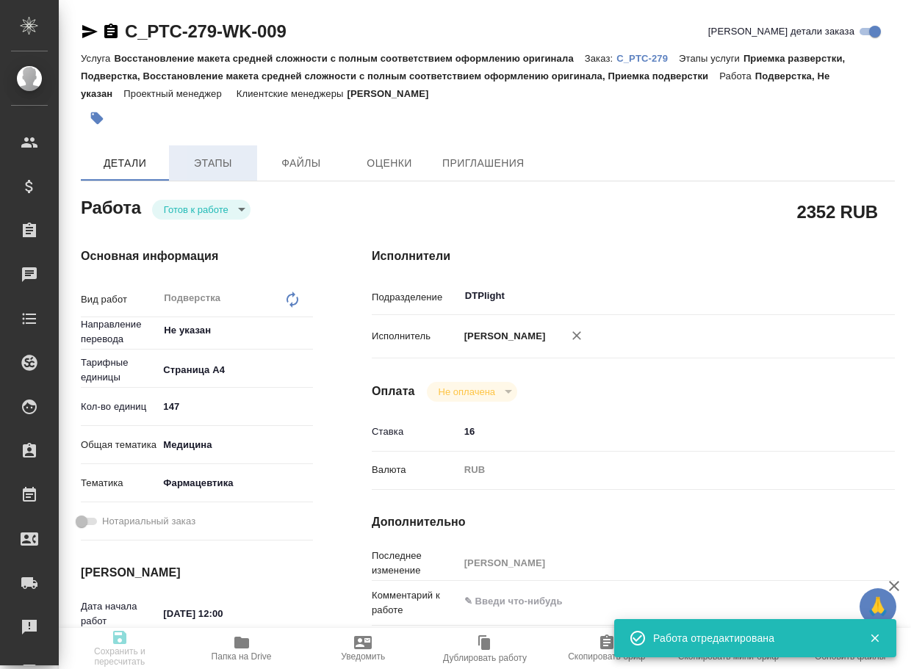
type textarea "x"
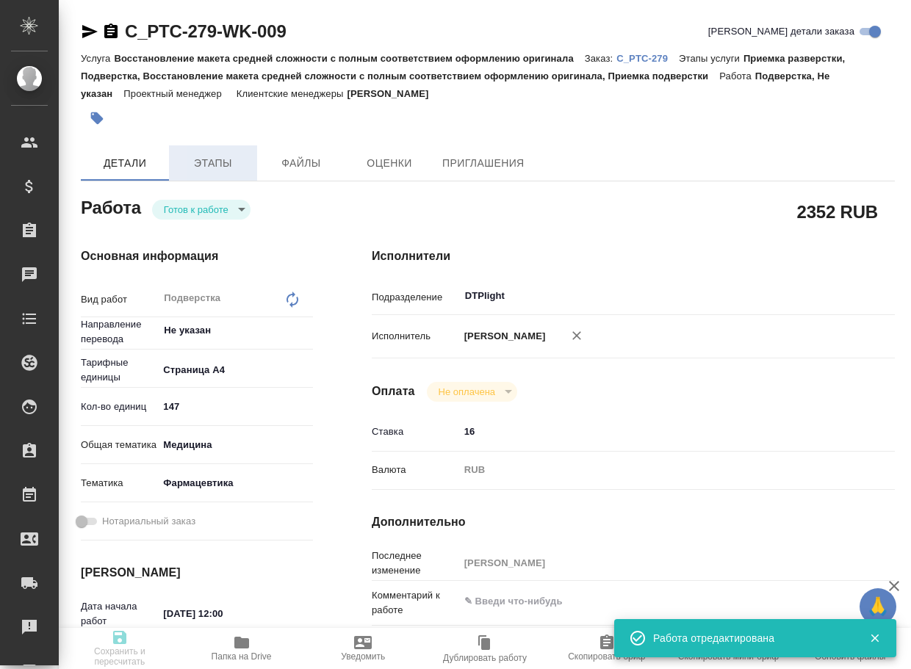
type textarea "x"
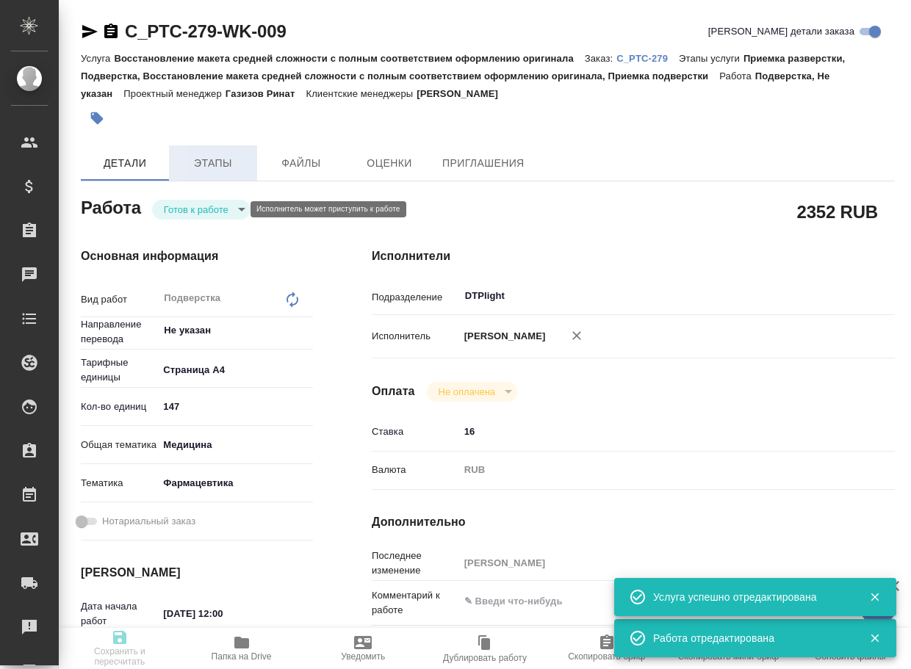
type textarea "x"
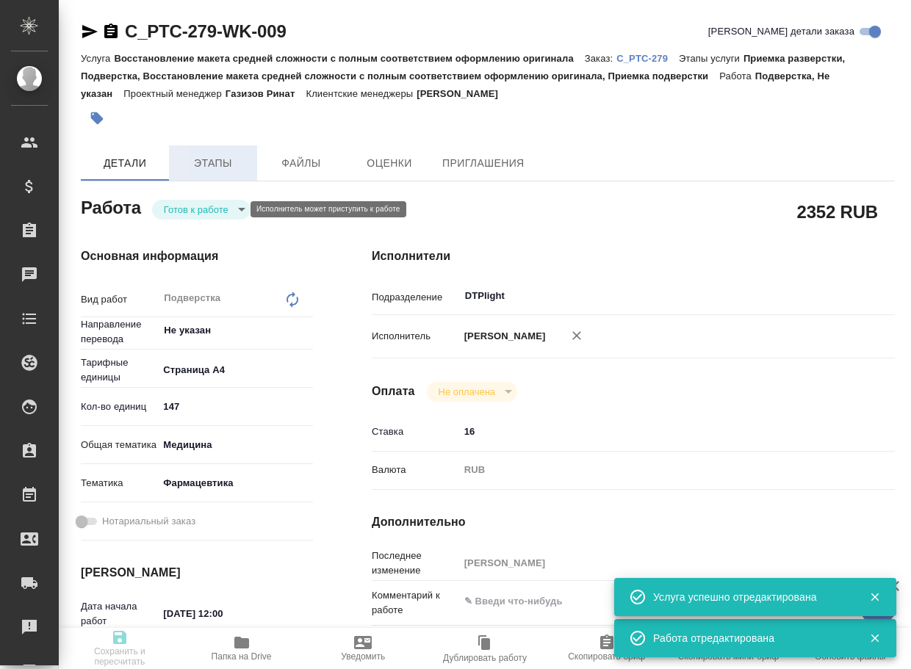
type textarea "x"
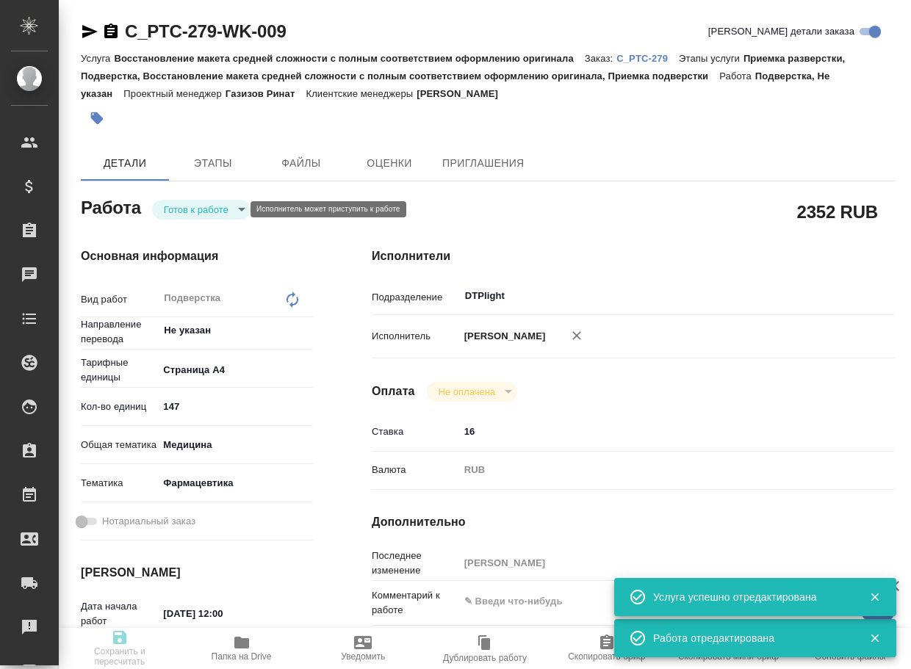
type textarea "x"
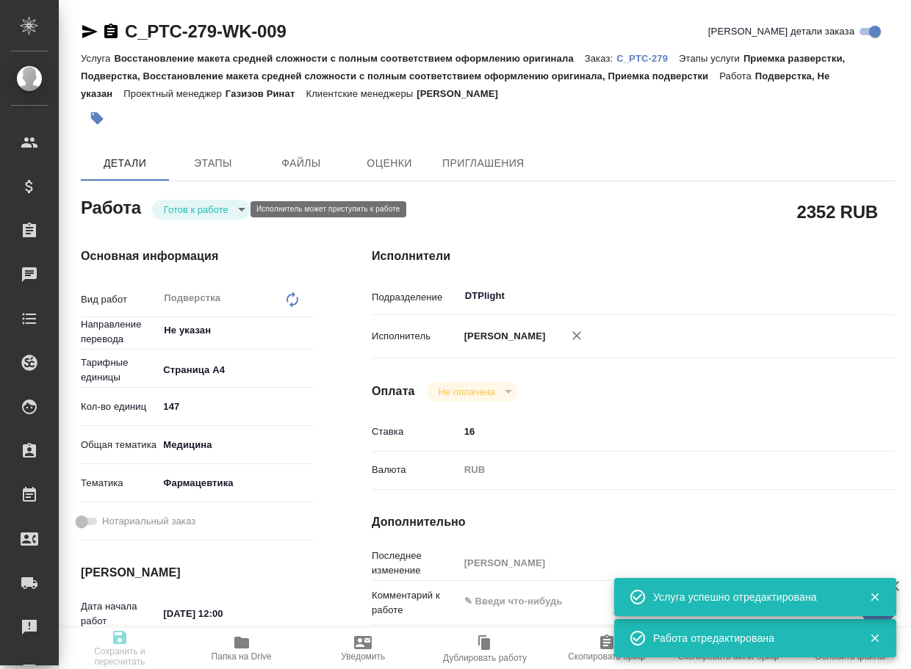
type textarea "x"
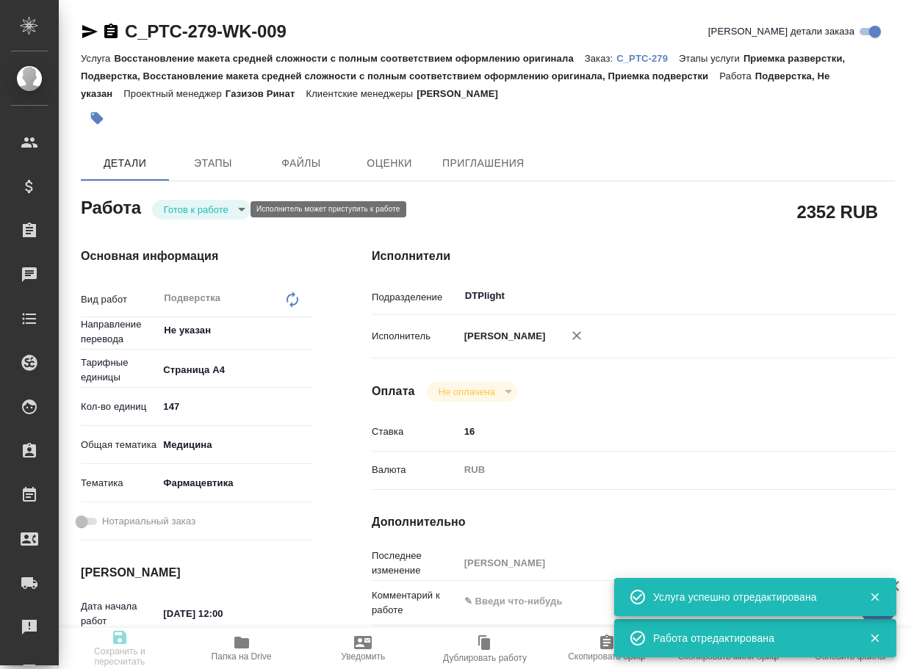
click at [210, 211] on body "🙏 .cls-1 fill:#fff; AWATERA Arsenyeva Vera Клиенты Спецификации Заказы 0 Чаты T…" at bounding box center [455, 334] width 911 height 669
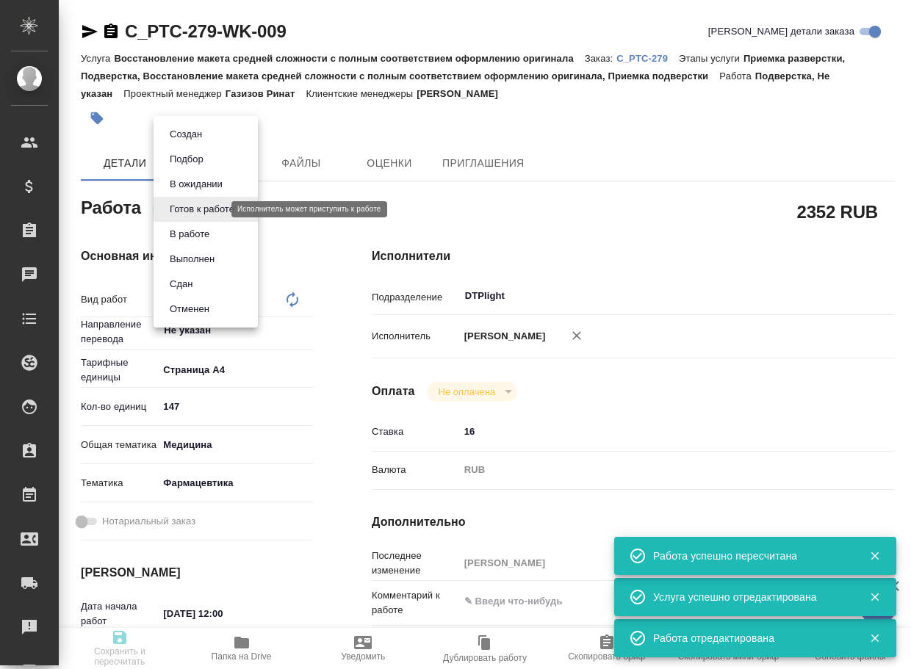
type input "readyForWork"
type textarea "Подверстка"
type textarea "x"
type input "Не указан"
type input "5f036ec4e16dec2d6b59c8ff"
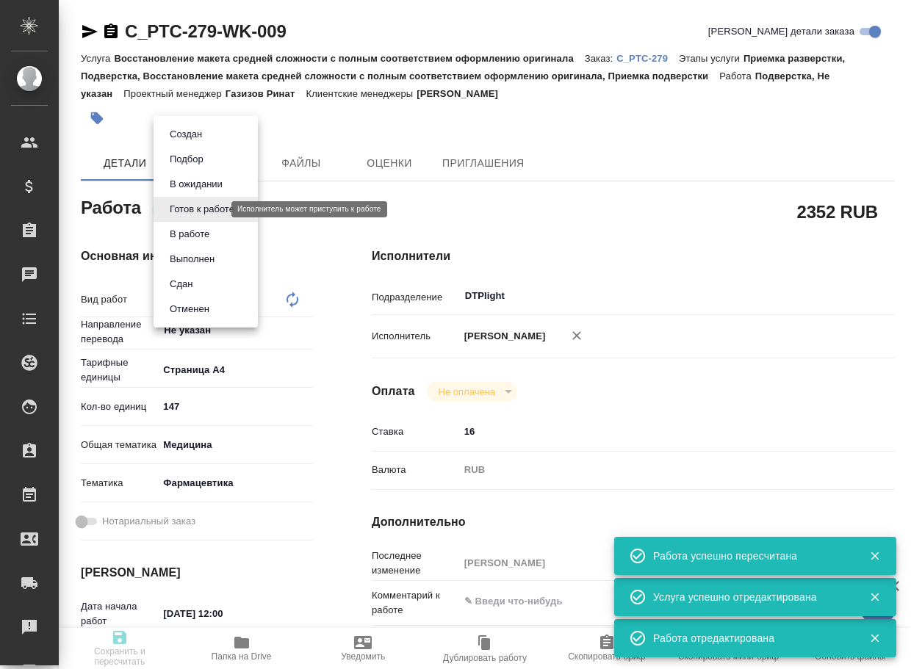
type input "147"
type input "med"
type input "6149832f2b7be24903fd7a82"
type input "24.10.2025 12:00"
type input "24.10.2025 20:00"
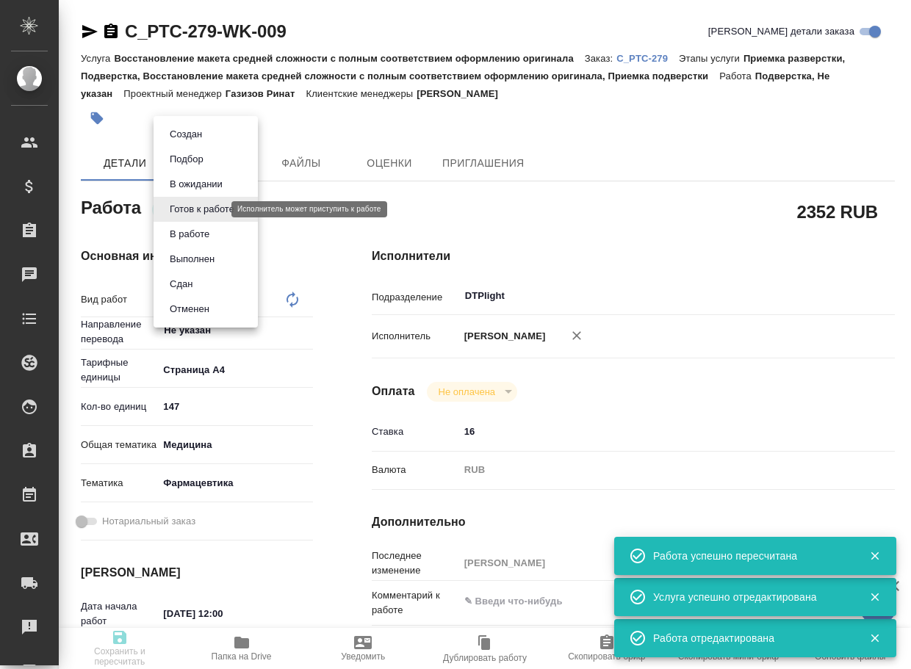
type input "31.10.2025 20:00"
type input "DTPlight"
type input "notPayed"
type input "16"
type input "RUB"
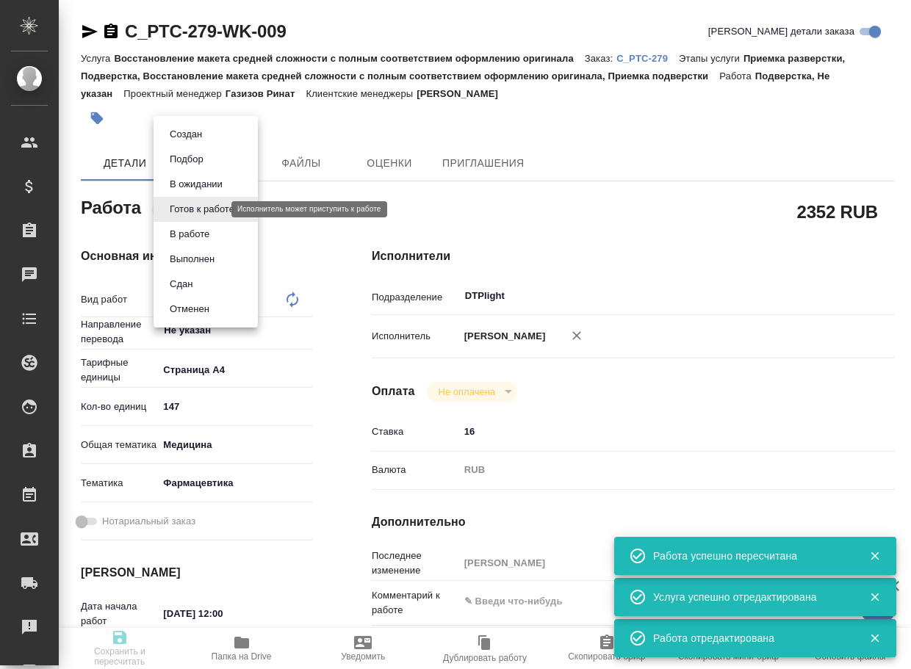
type input "[PERSON_NAME]"
type textarea "x"
type textarea "/Clients/PTC Therapeutics/Orders/C_PTC-279/DTP/C_PTC-279-WK-009"
type textarea "x"
type input "C_PTC-279"
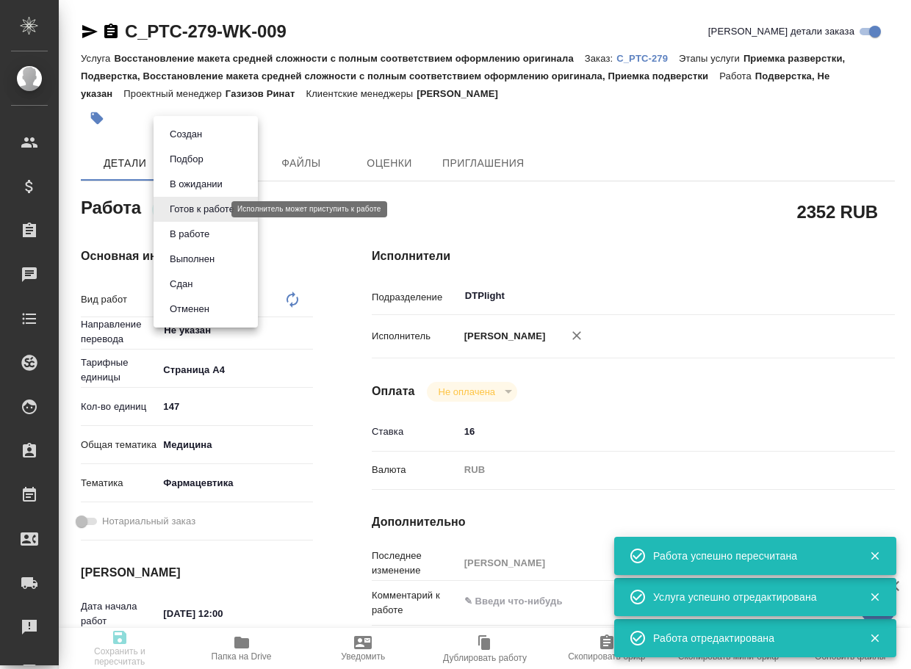
type input "Восстановление макета средней сложности с полным соответствием оформлению ориги…"
type input "Приемка разверстки, Подверстка, Восстановление макета средней сложности с полны…"
type input "Димитриева Юлия"
type input "[PERSON_NAME]"
type input "/Clients/PTC Therapeutics/Orders/C_PTC-279"
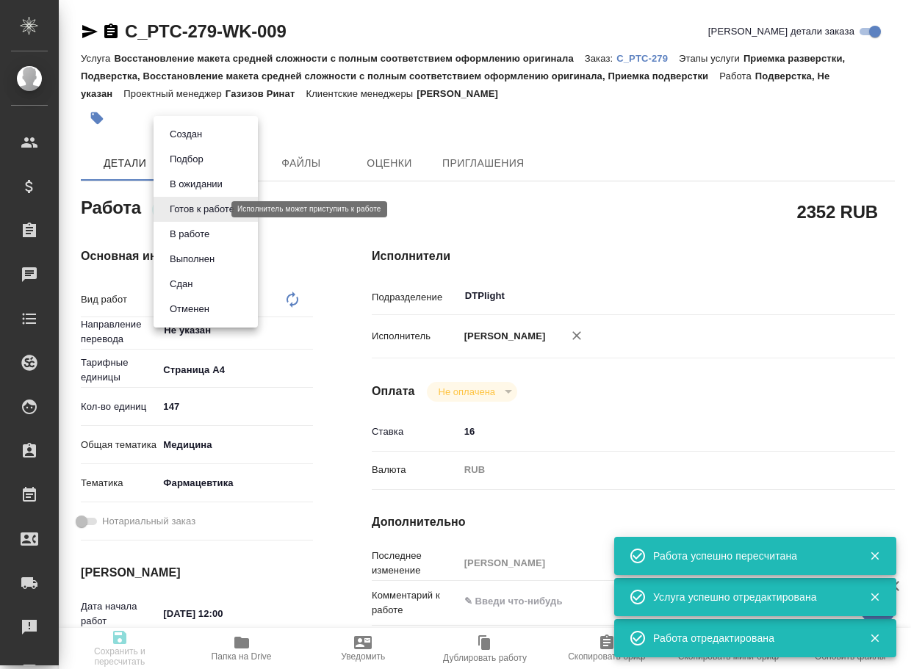
type textarea "x"
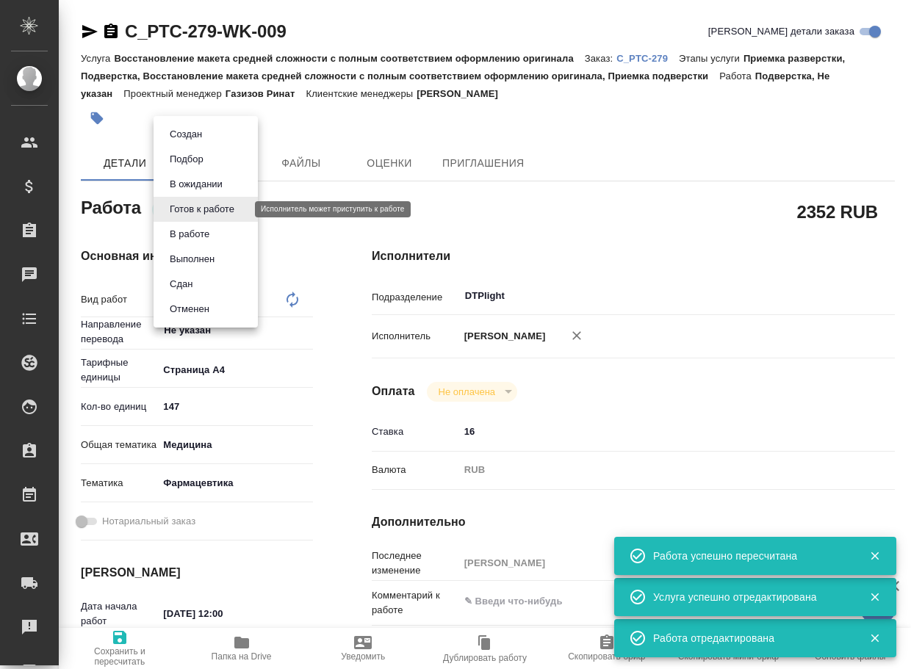
type textarea "x"
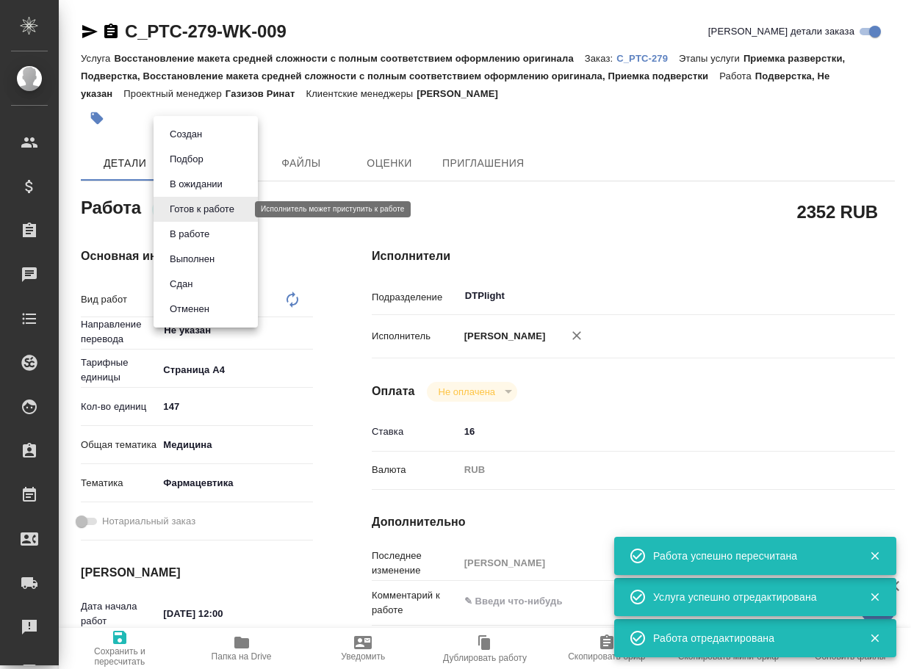
type textarea "x"
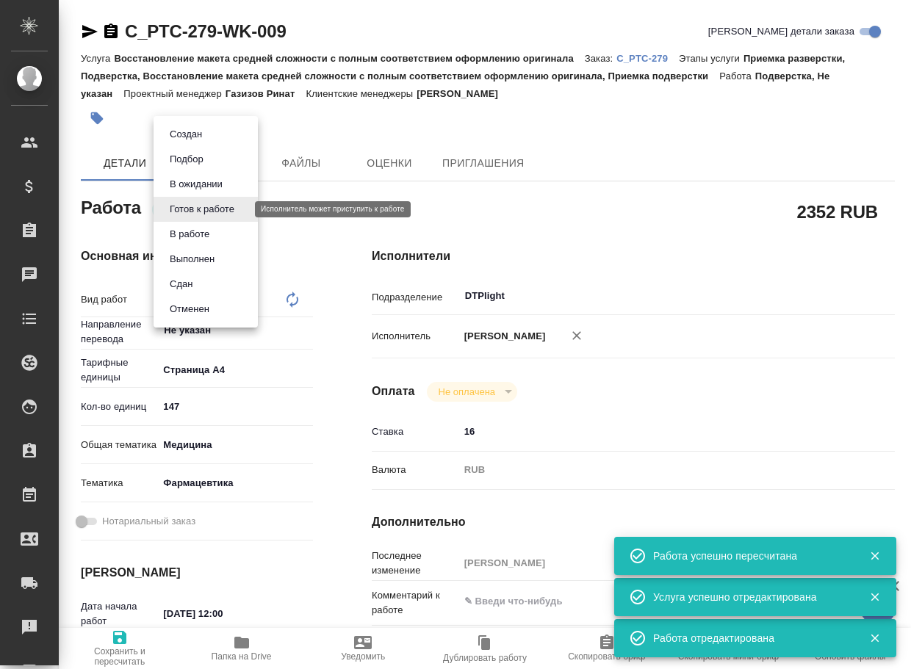
type textarea "x"
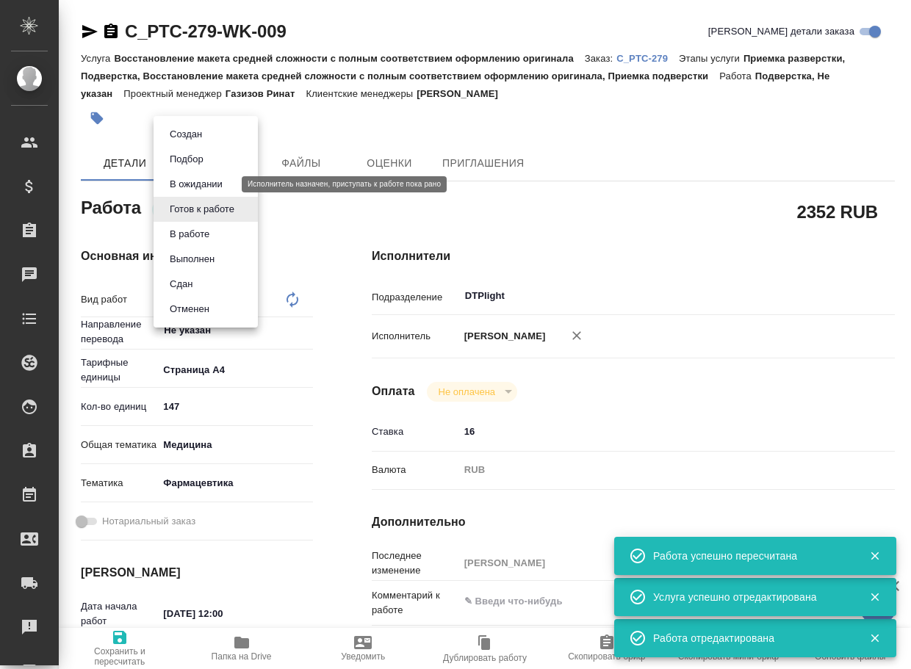
type textarea "x"
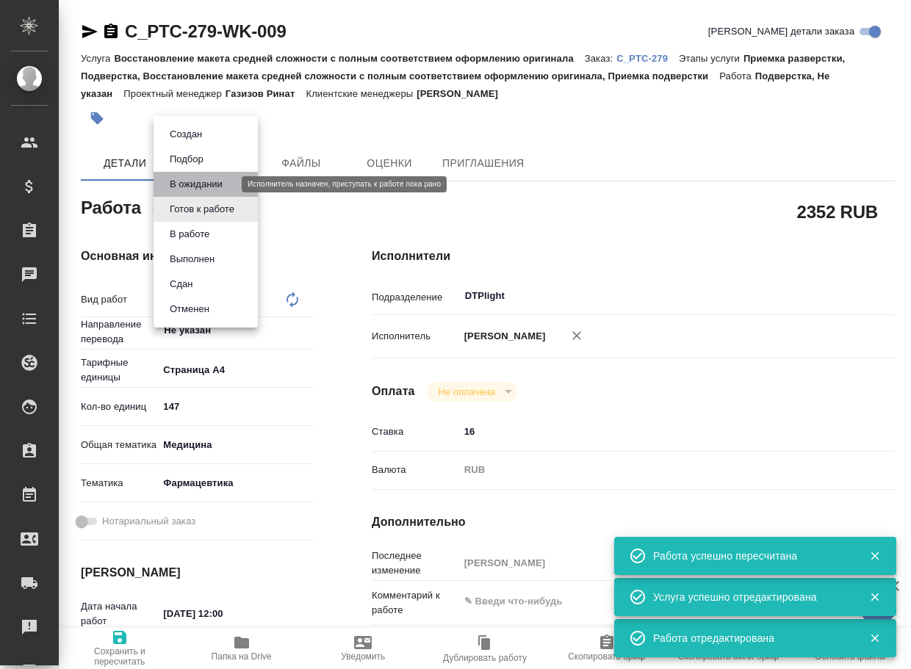
click at [211, 192] on button "В ожидании" at bounding box center [196, 184] width 62 height 16
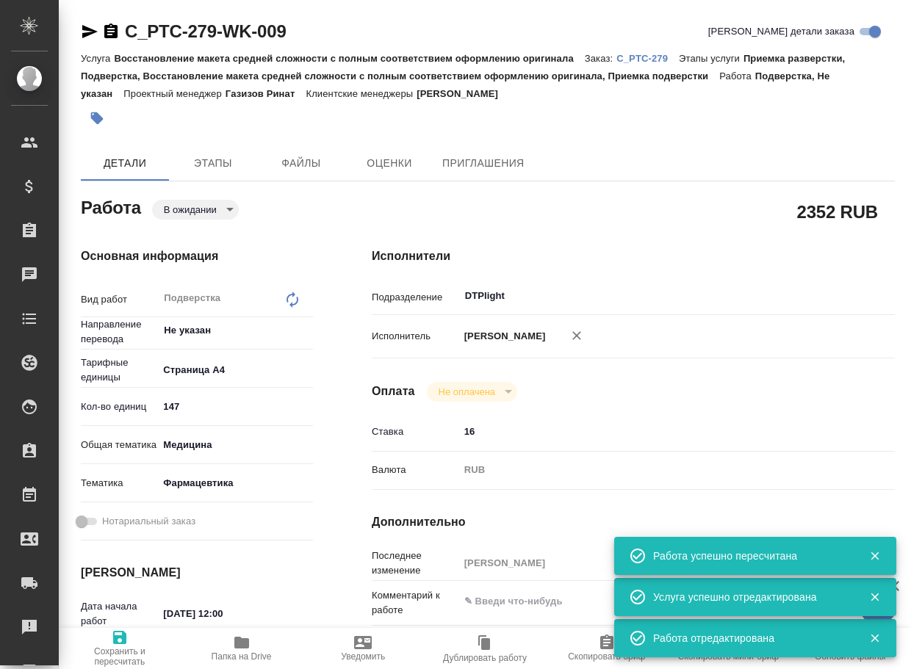
type textarea "x"
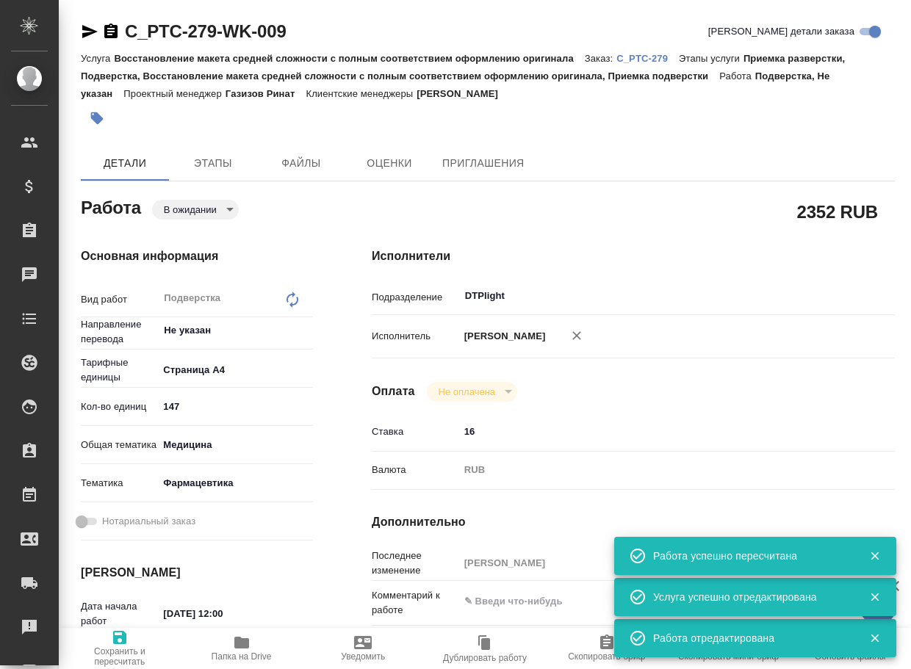
type textarea "x"
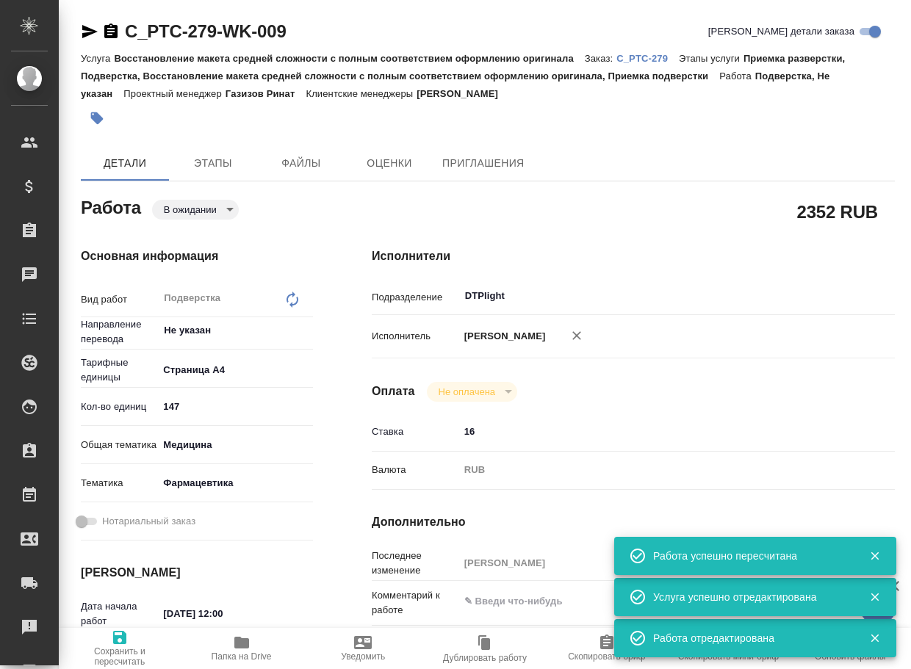
type textarea "x"
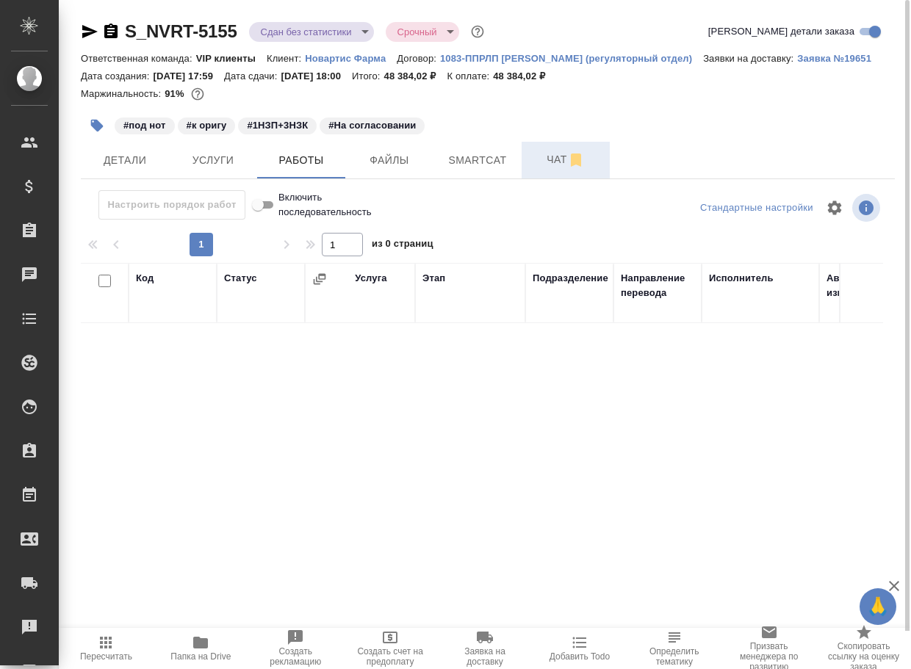
click at [550, 162] on span "Чат" at bounding box center [565, 160] width 71 height 18
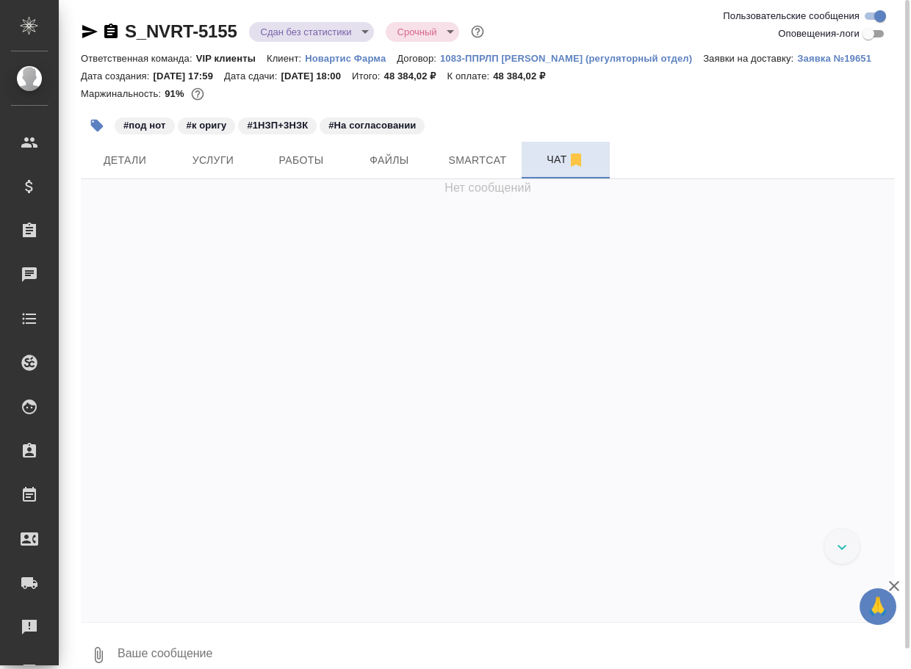
scroll to position [3490, 0]
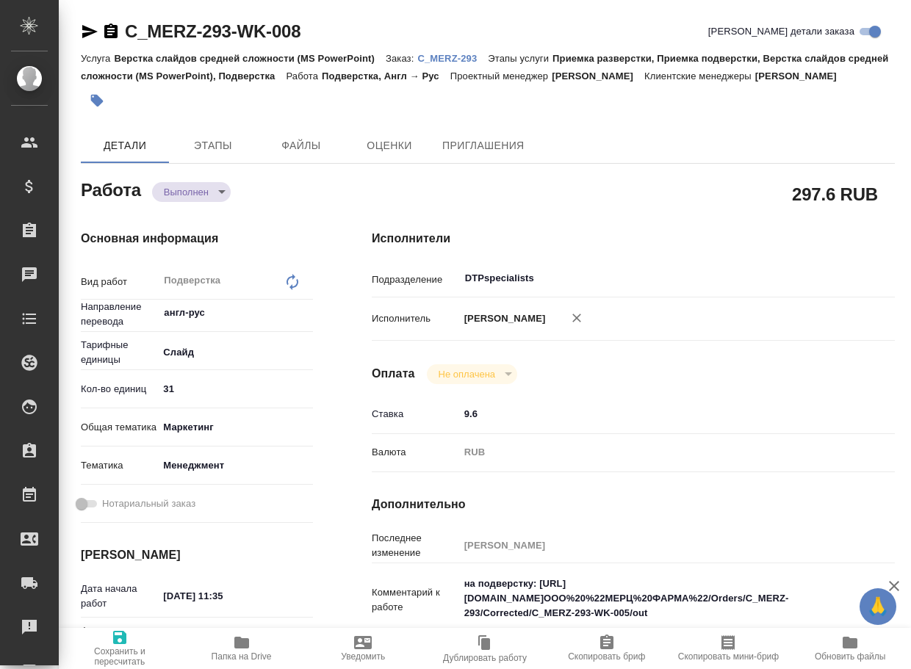
type textarea "x"
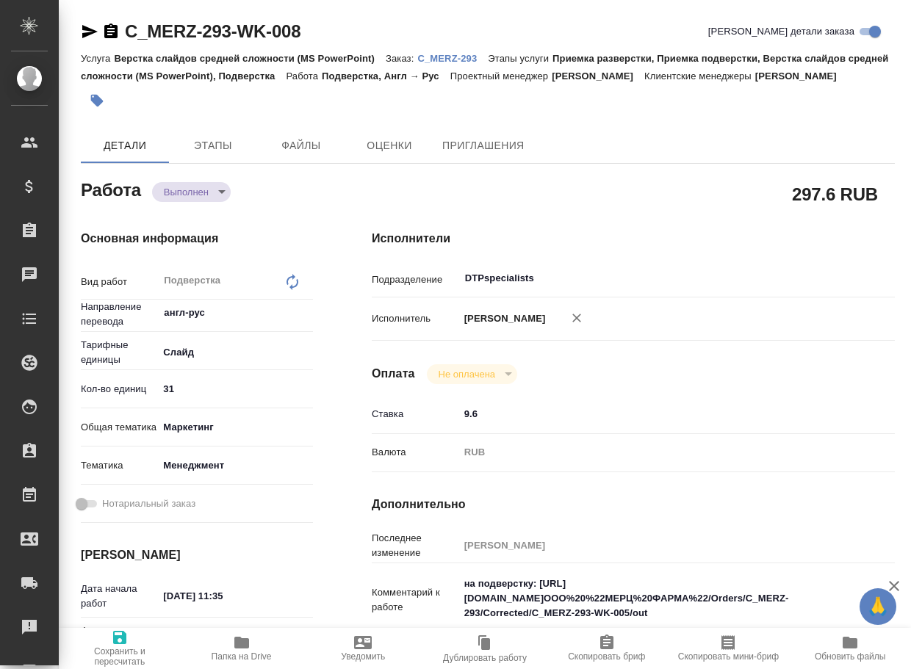
type textarea "x"
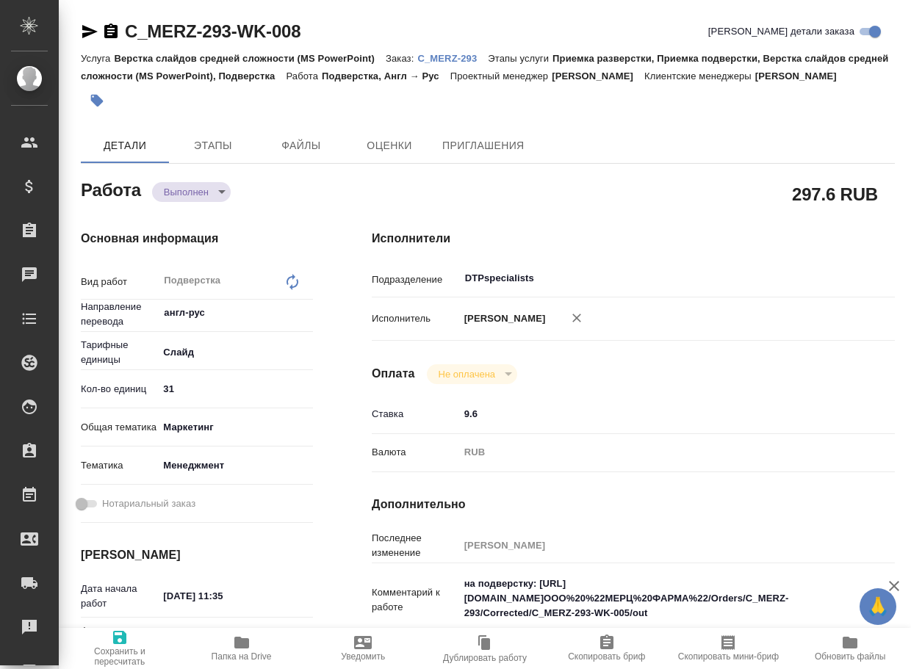
type textarea "x"
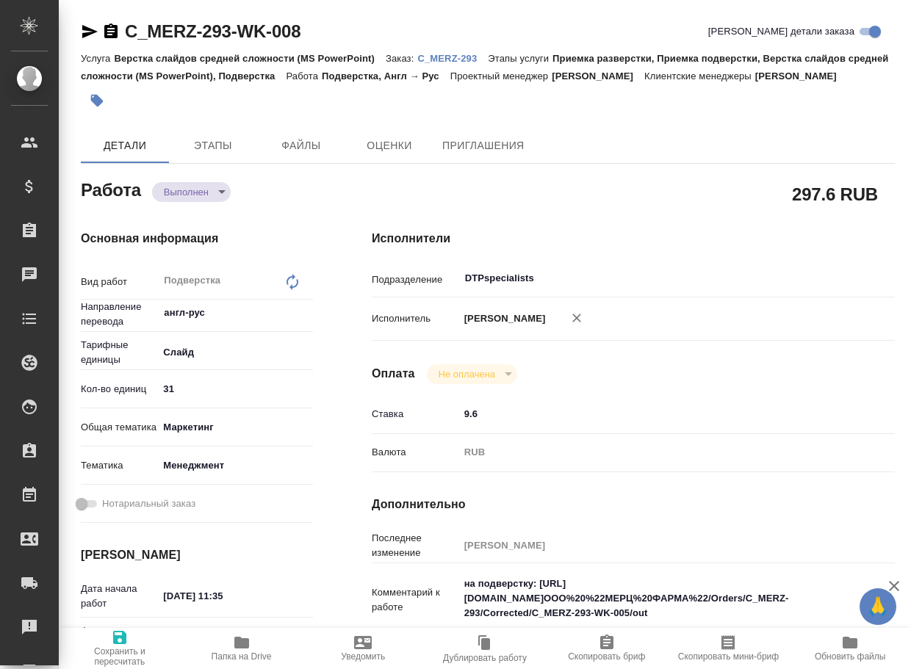
type textarea "x"
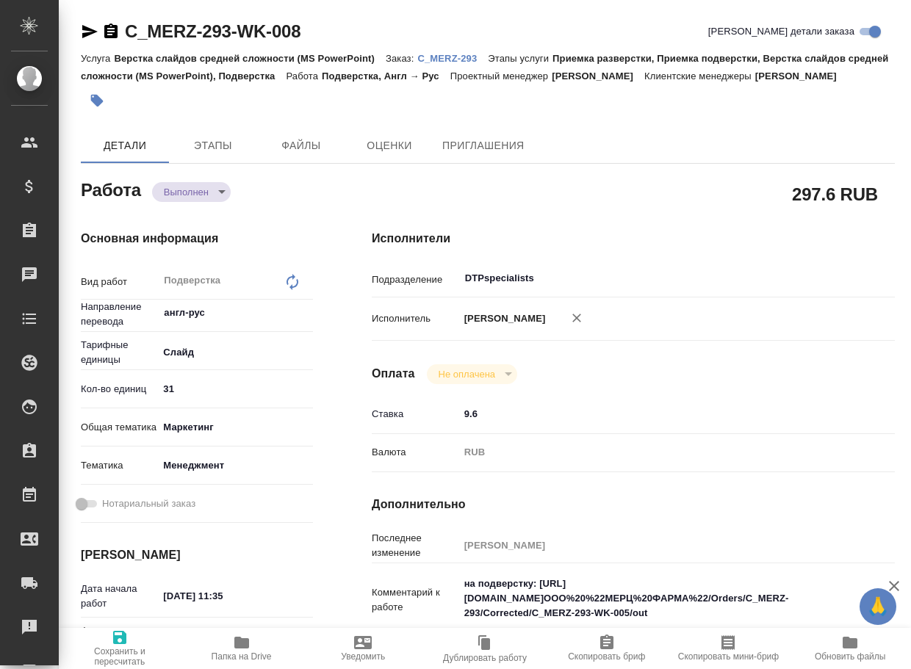
type textarea "x"
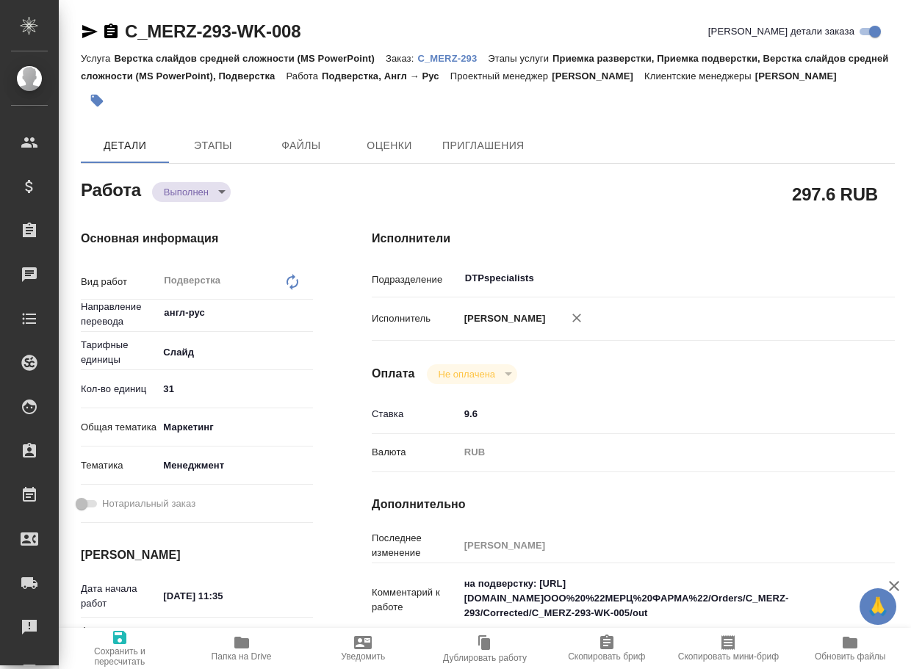
type textarea "x"
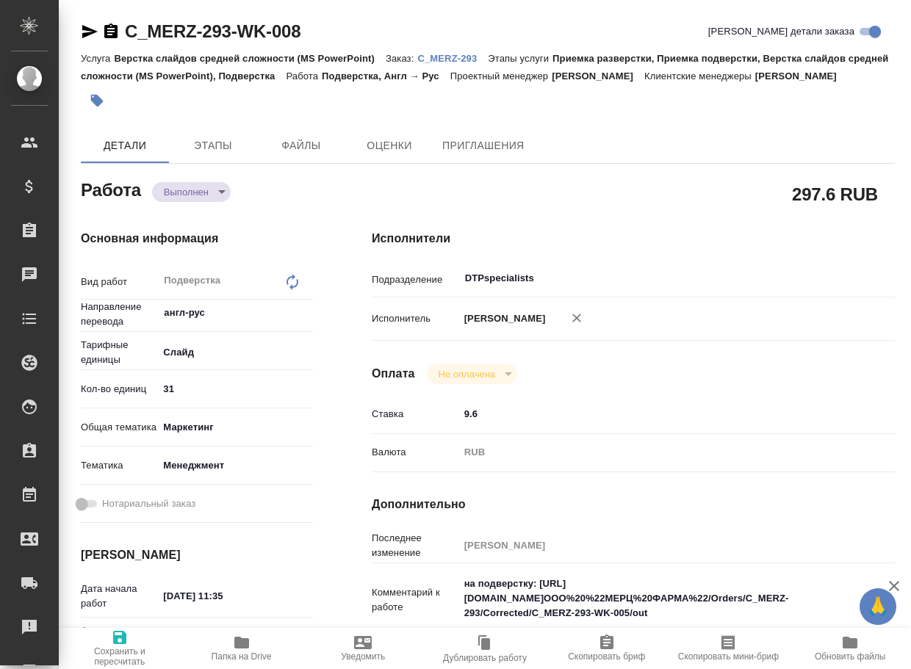
type textarea "x"
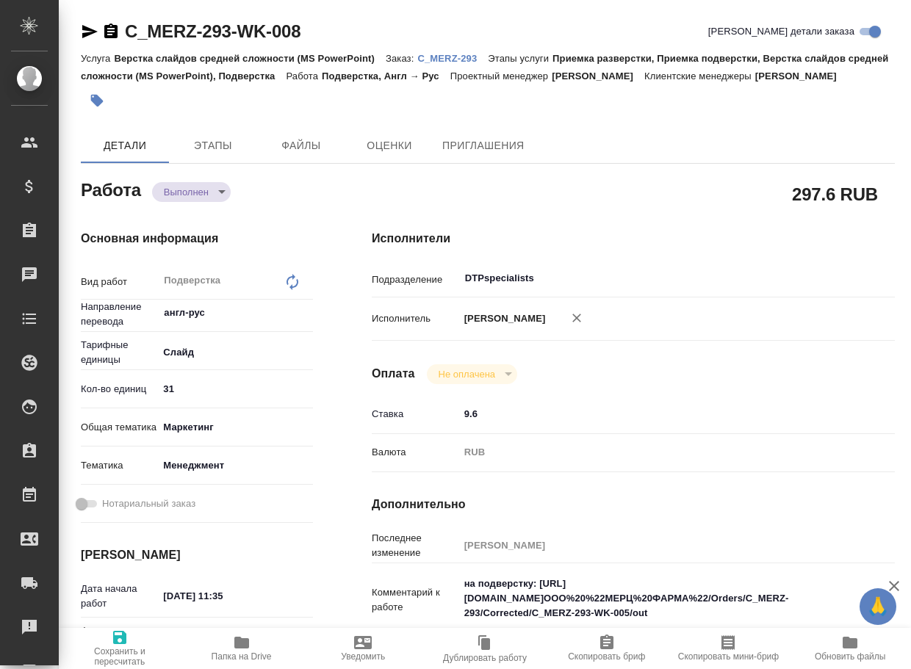
click at [232, 651] on span "Папка на Drive" at bounding box center [242, 656] width 60 height 10
type textarea "x"
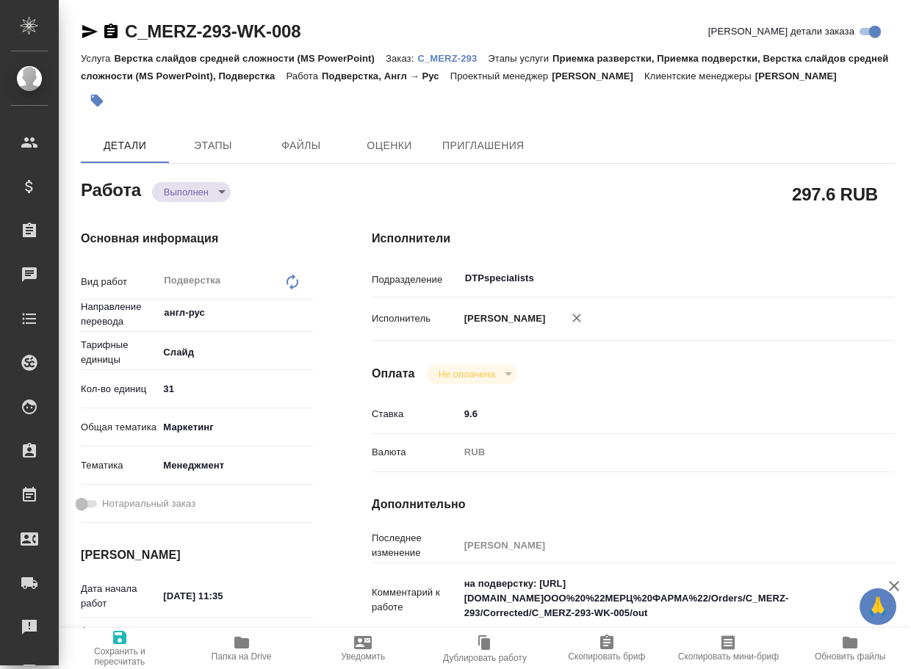
type textarea "x"
click at [184, 209] on body "🙏 .cls-1 fill:#fff; AWATERA Arsenyeva Vera Клиенты Спецификации Заказы 0 Чаты T…" at bounding box center [455, 334] width 911 height 669
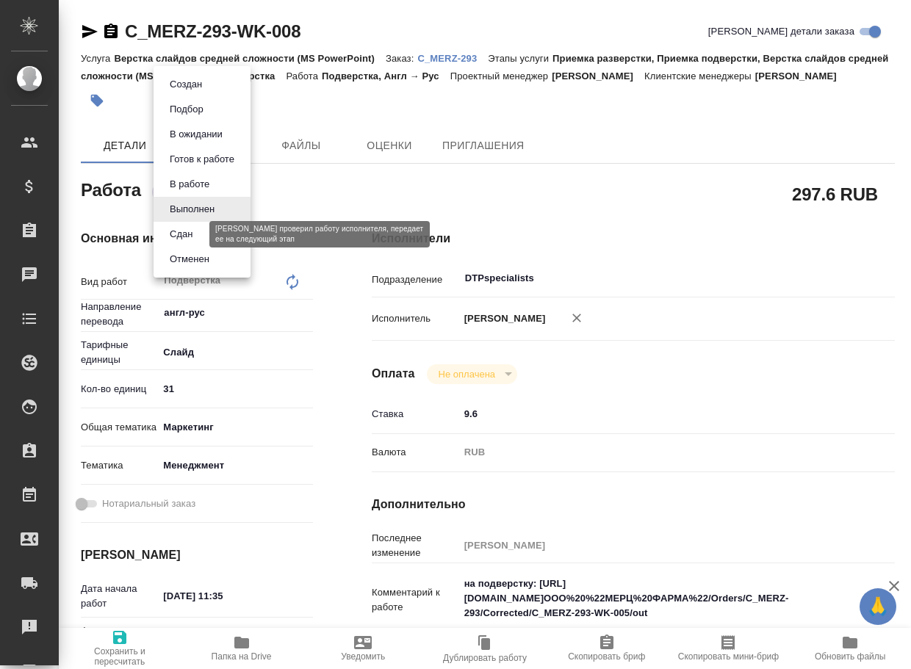
click at [186, 235] on button "Сдан" at bounding box center [181, 234] width 32 height 16
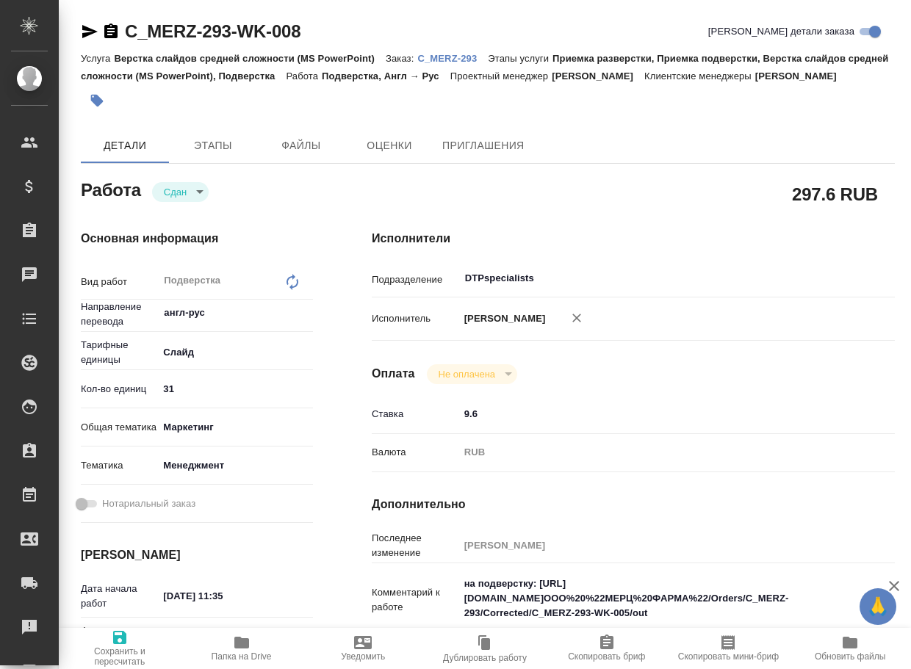
type textarea "x"
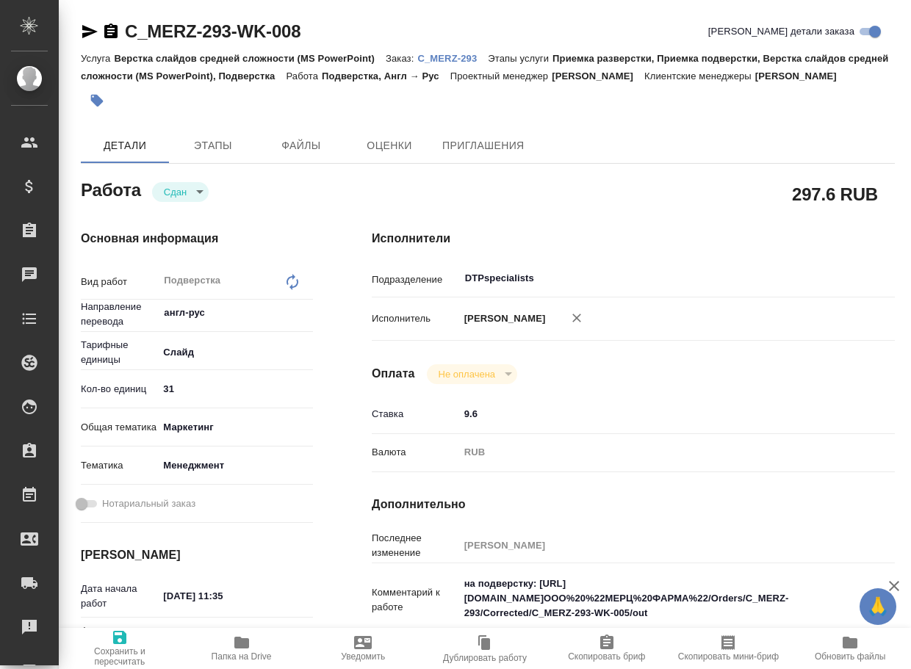
type textarea "x"
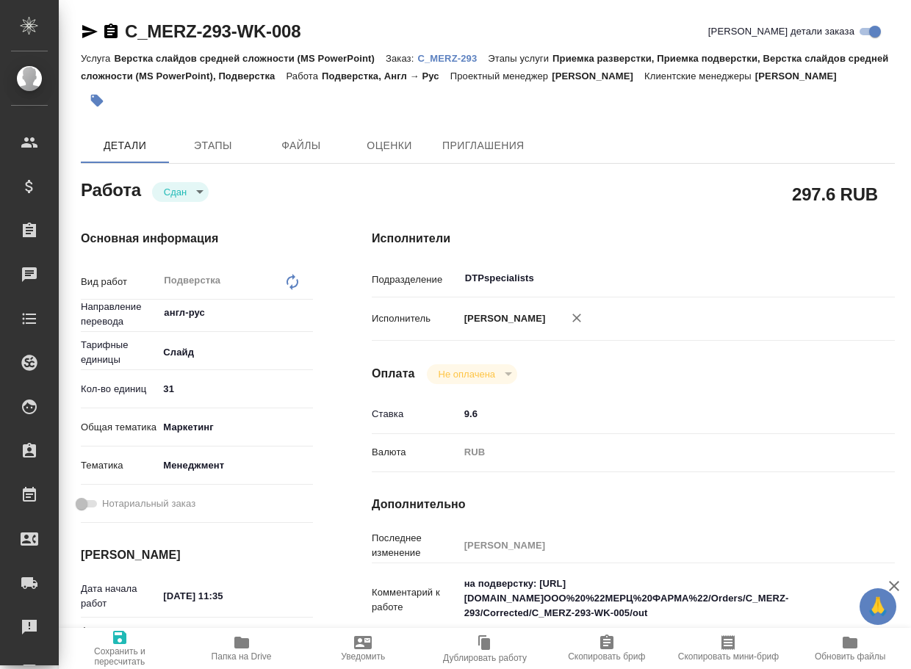
click at [474, 65] on div "Услуга Верстка слайдов средней сложности (MS PowerPoint) Заказ: C_MERZ-293 Этап…" at bounding box center [488, 66] width 814 height 35
click at [474, 63] on p "C_MERZ-293" at bounding box center [452, 58] width 71 height 11
type textarea "x"
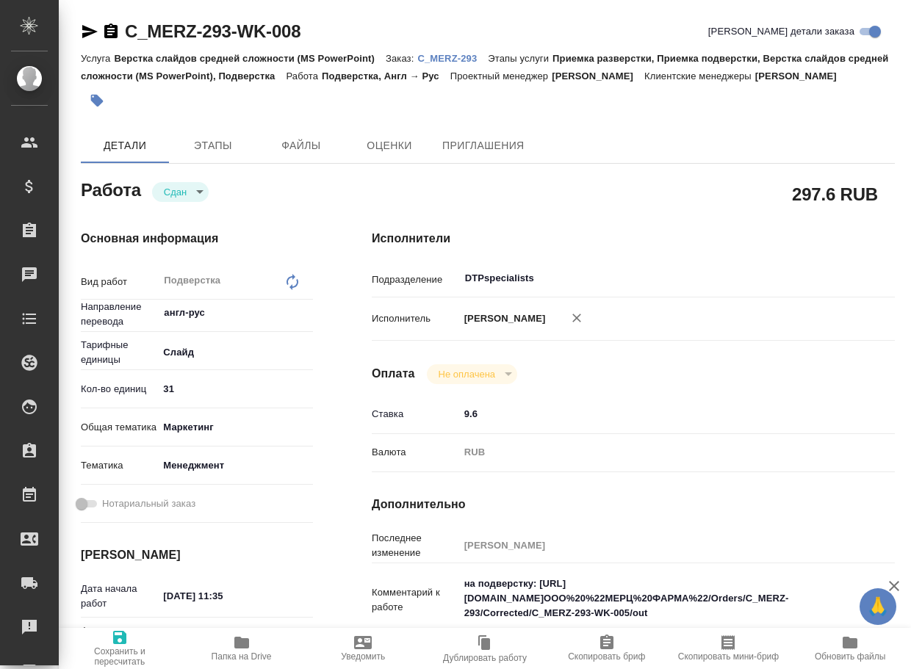
type textarea "x"
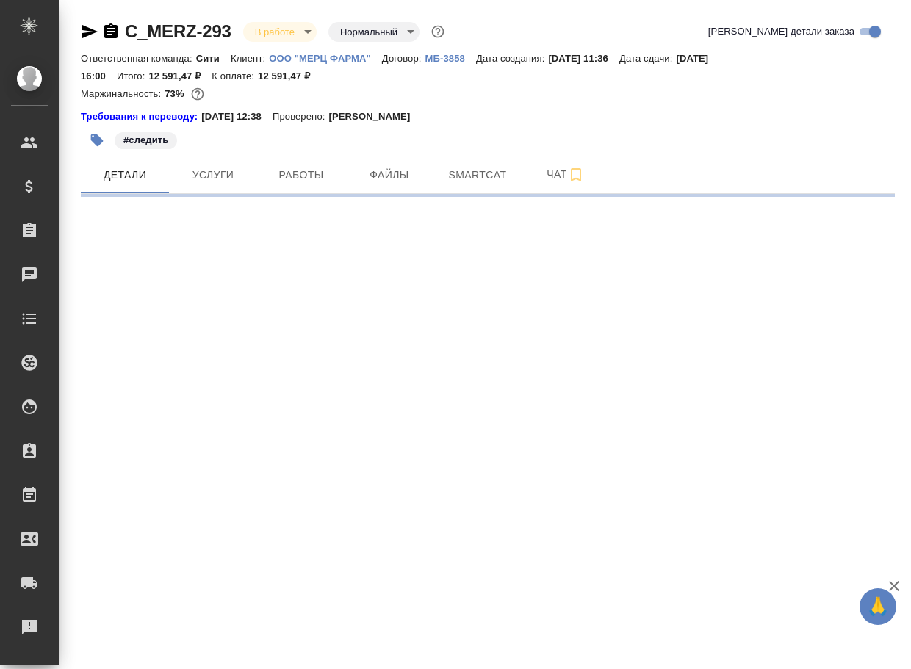
select select "RU"
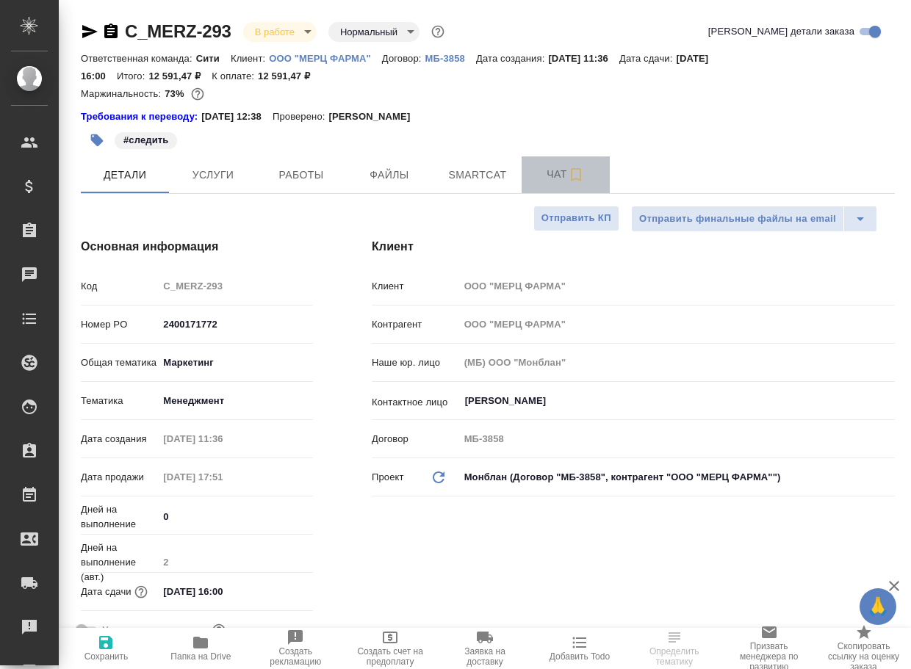
click at [558, 180] on span "Чат" at bounding box center [565, 174] width 71 height 18
type textarea "x"
type input "[PERSON_NAME]"
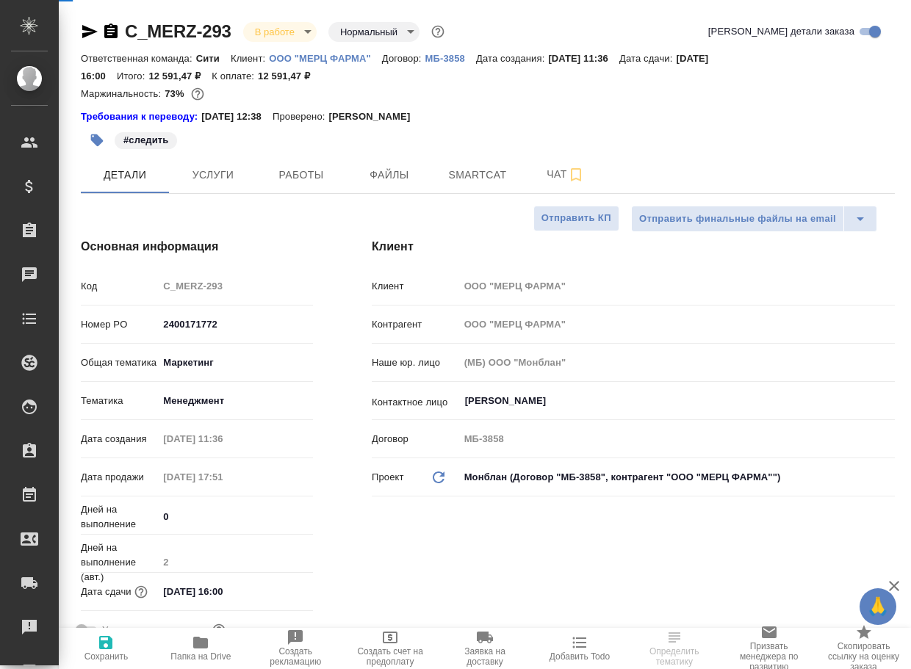
type input "[PERSON_NAME]"
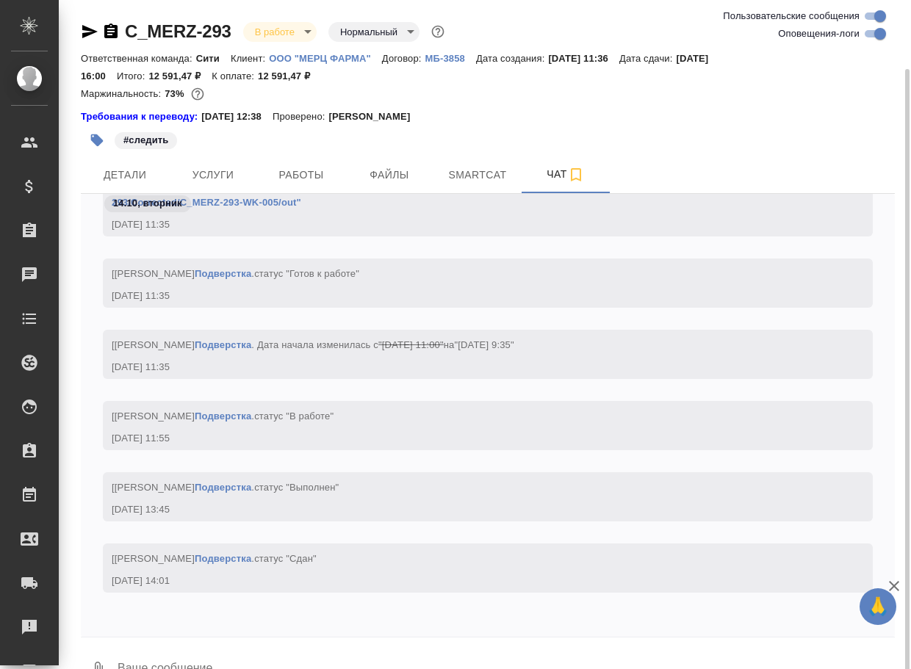
scroll to position [35, 0]
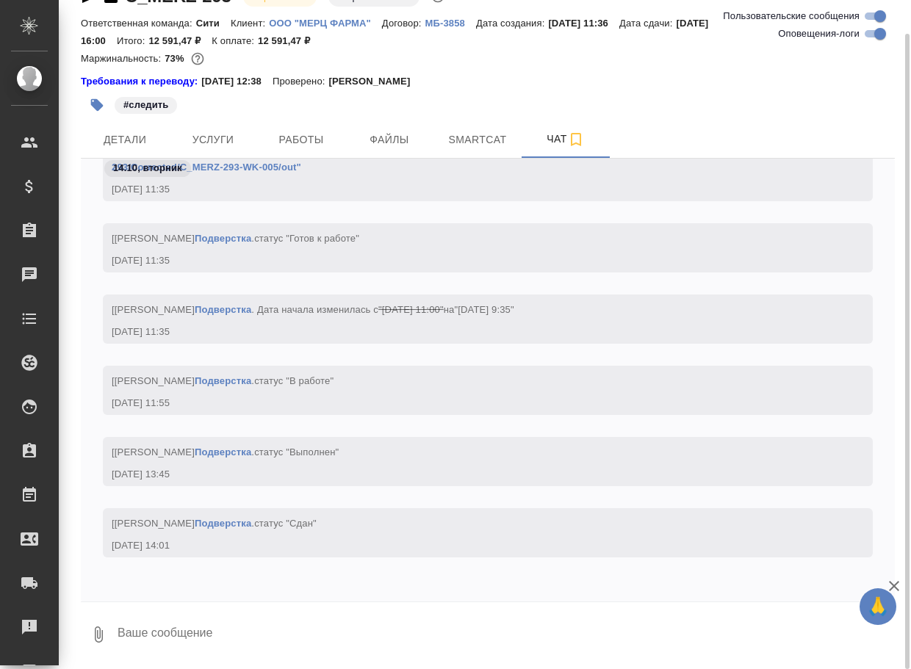
click at [230, 620] on textarea at bounding box center [505, 635] width 779 height 50
paste textarea "[URL][DOMAIN_NAME]"
type textarea "[URL][DOMAIN_NAME]"
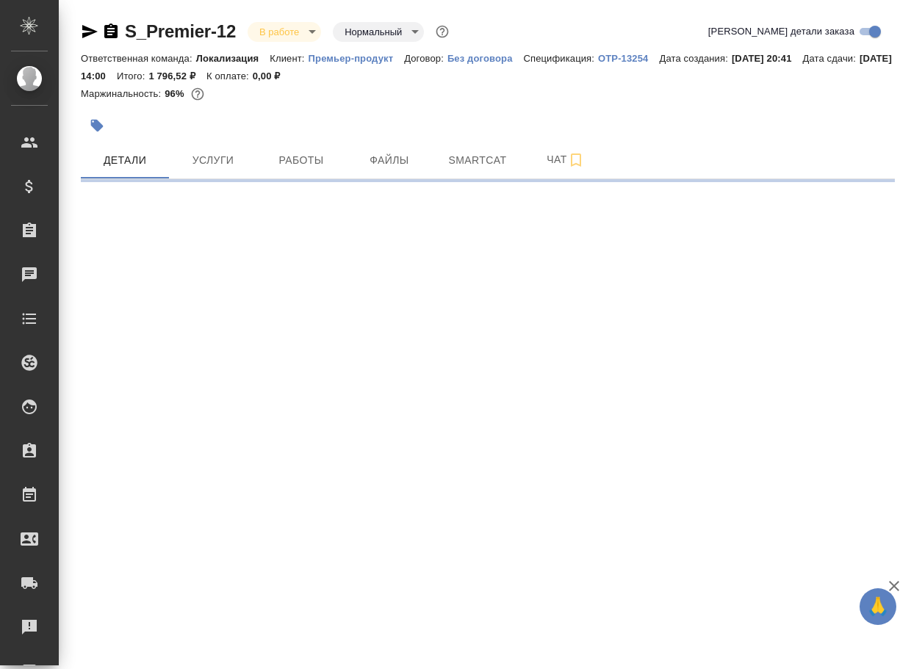
select select "RU"
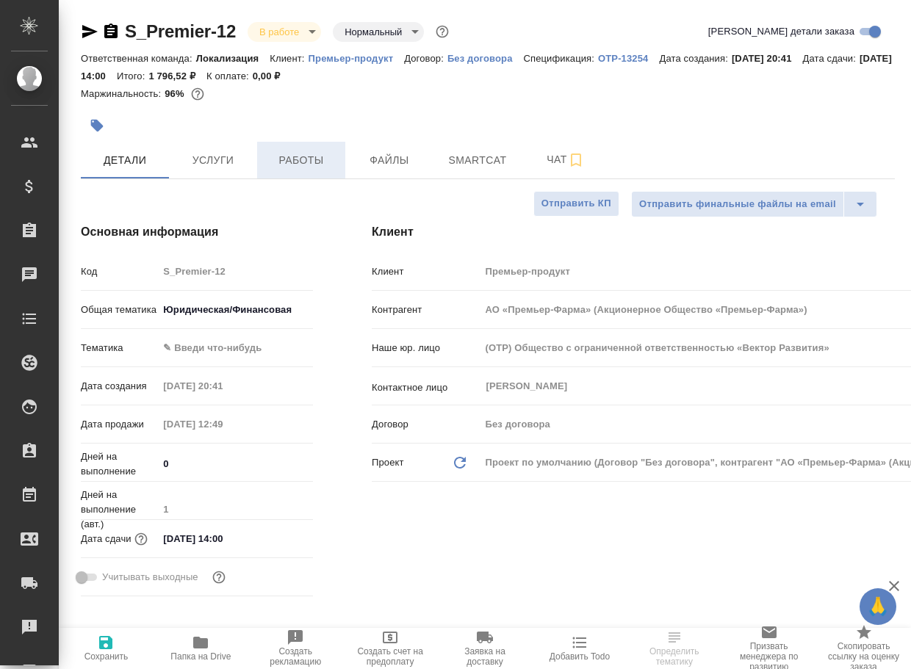
type textarea "x"
click at [300, 158] on span "Работы" at bounding box center [301, 160] width 71 height 18
type input "АО «Премьер-Фарма» (Акционерное Общество «Премьер-Фарма»)"
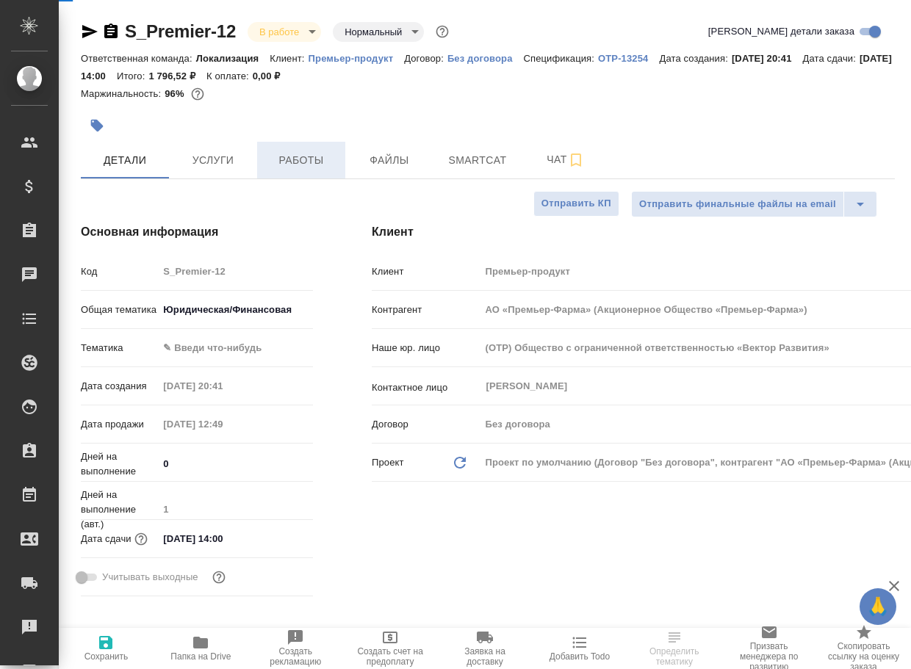
type textarea "x"
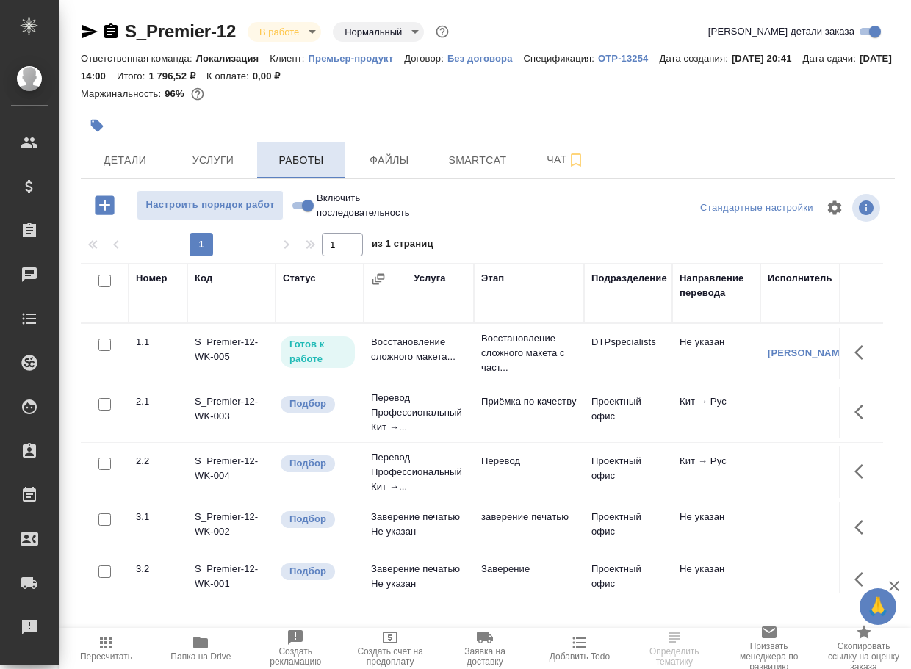
drag, startPoint x: 296, startPoint y: 213, endPoint x: 312, endPoint y: 165, distance: 51.1
click at [297, 213] on input "Включить последовательность" at bounding box center [307, 206] width 53 height 18
checkbox input "true"
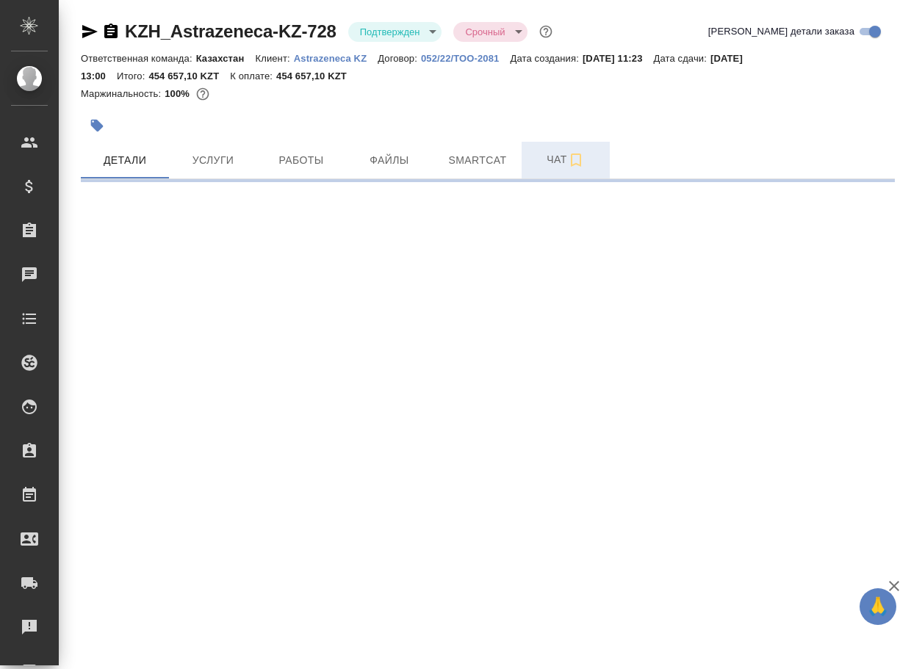
select select "RU"
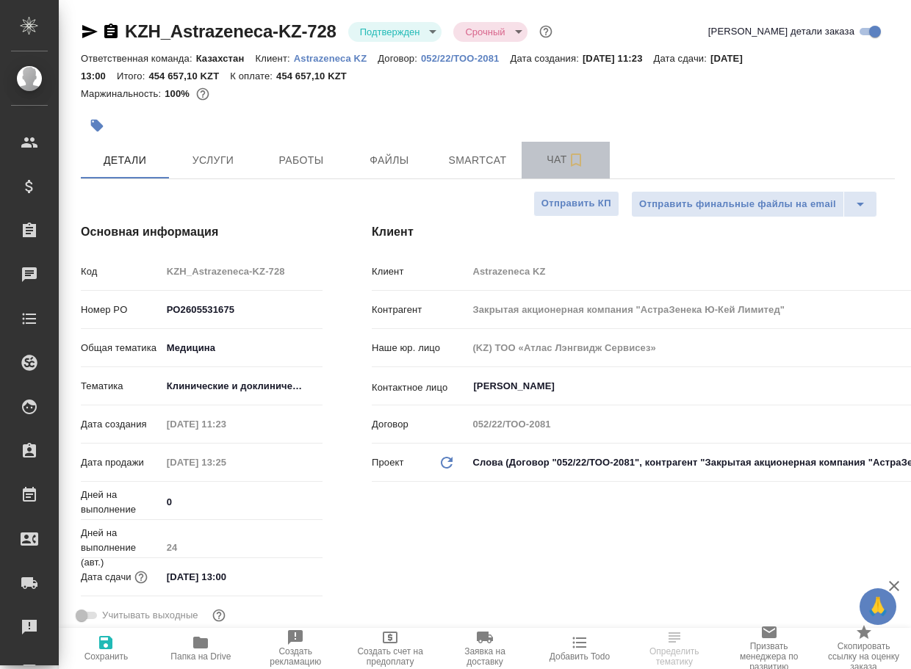
click at [551, 155] on span "Чат" at bounding box center [565, 160] width 71 height 18
type textarea "x"
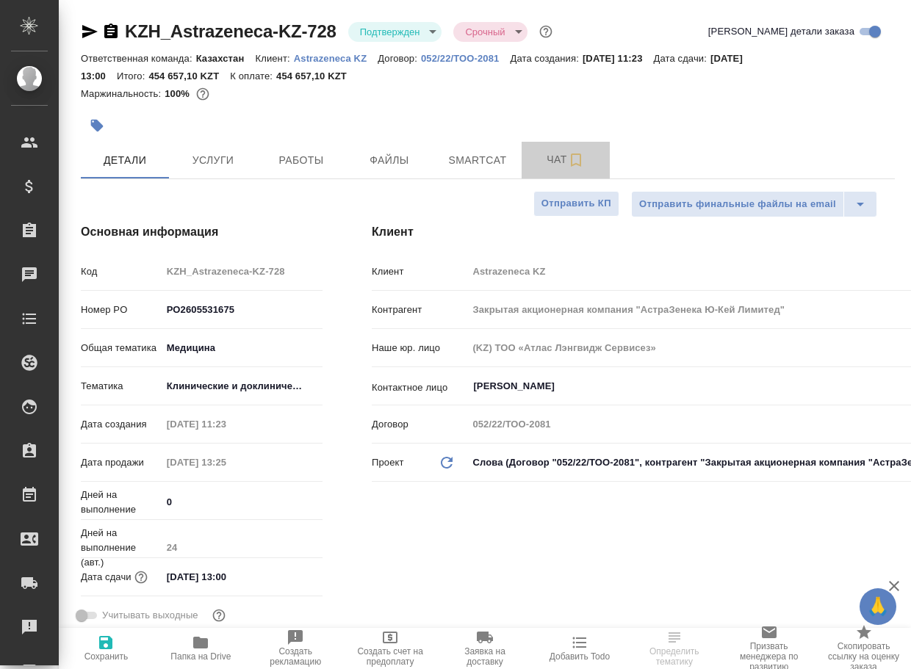
type textarea "x"
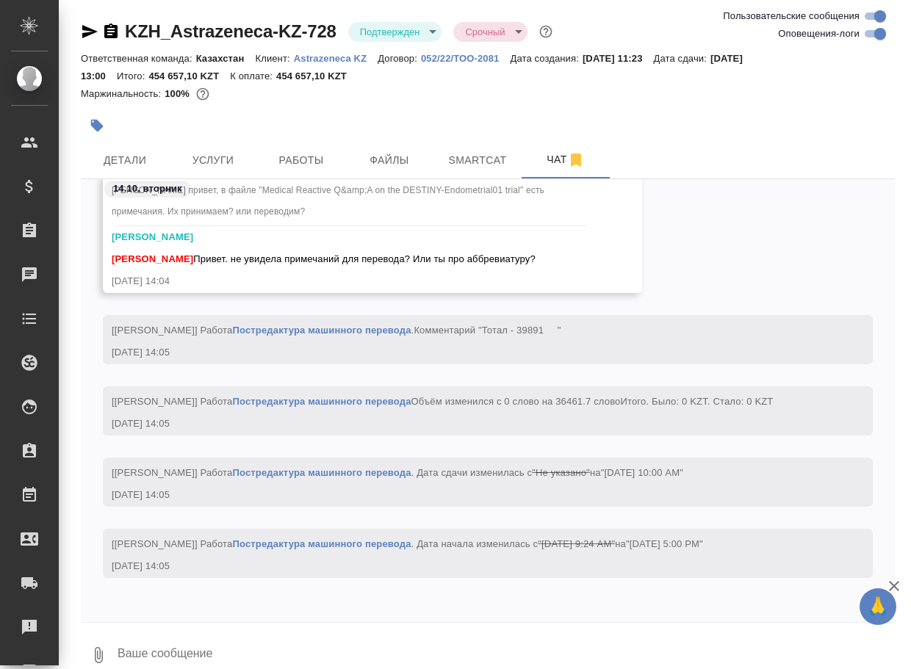
click at [869, 31] on input "Оповещения-логи" at bounding box center [879, 34] width 53 height 18
checkbox input "false"
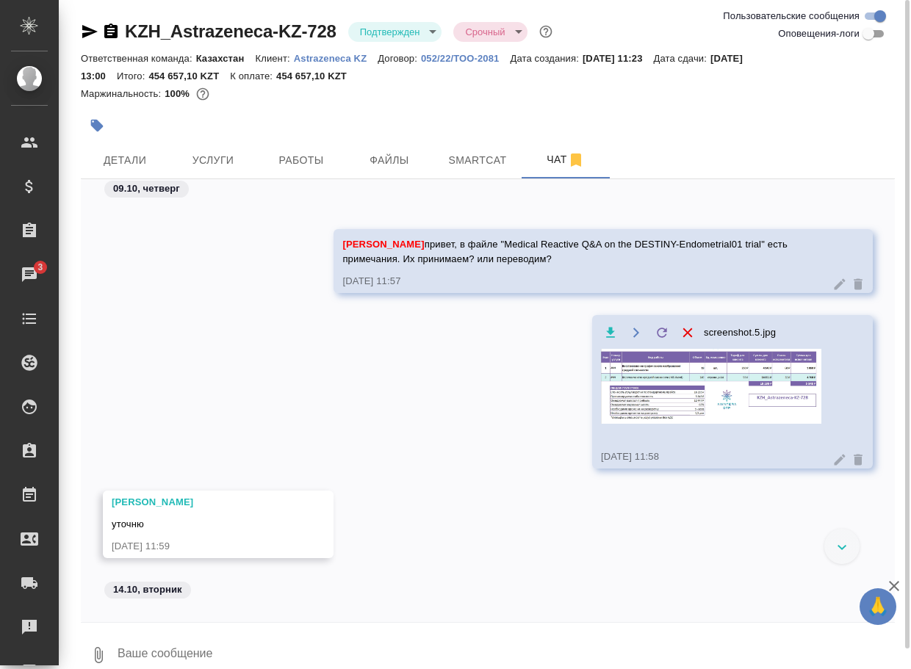
scroll to position [64, 0]
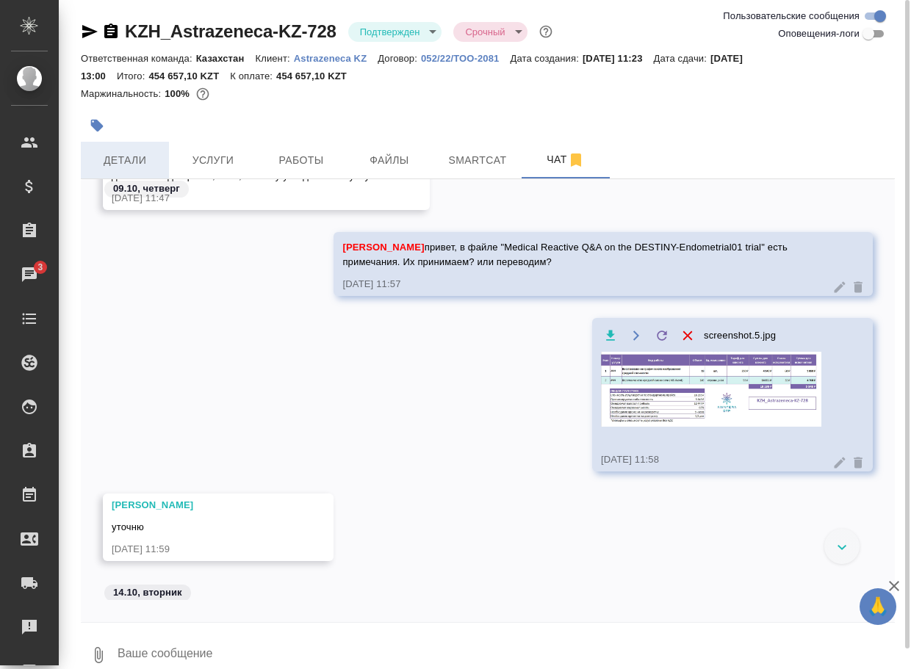
click at [126, 160] on span "Детали" at bounding box center [125, 160] width 71 height 18
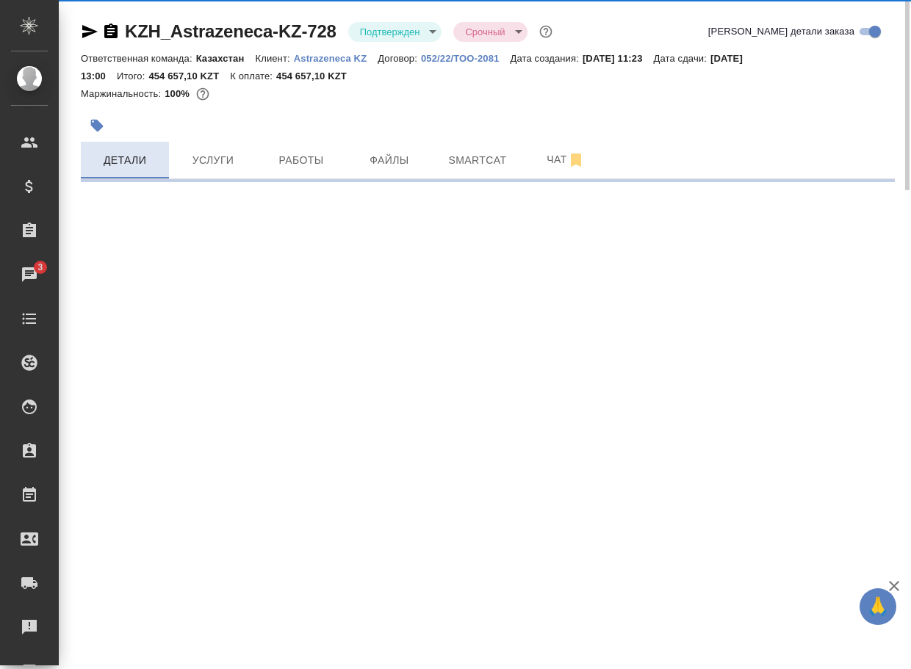
select select "RU"
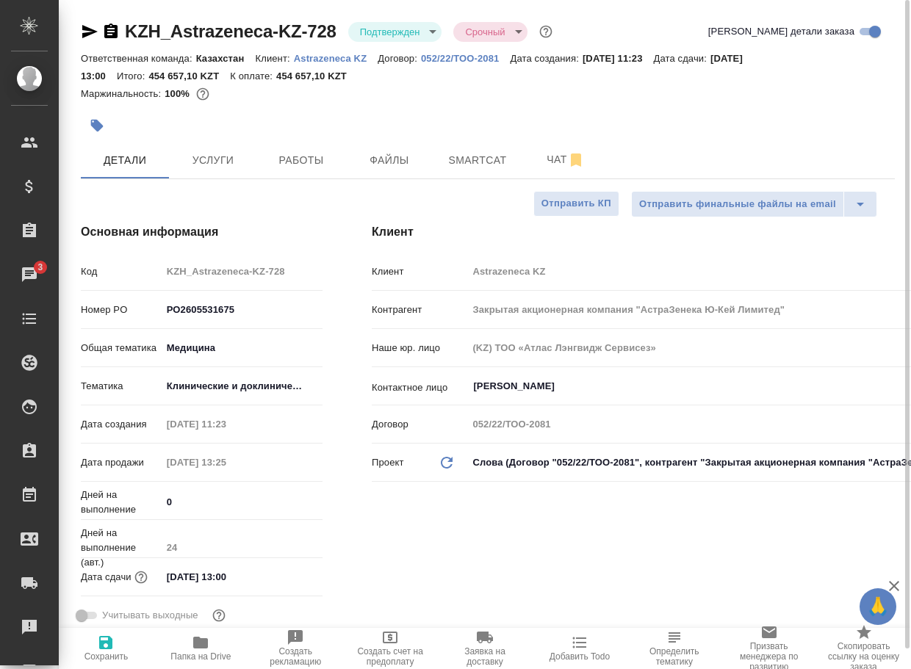
type textarea "x"
drag, startPoint x: 196, startPoint y: 649, endPoint x: 384, endPoint y: 180, distance: 504.9
click at [197, 649] on icon "button" at bounding box center [200, 643] width 15 height 12
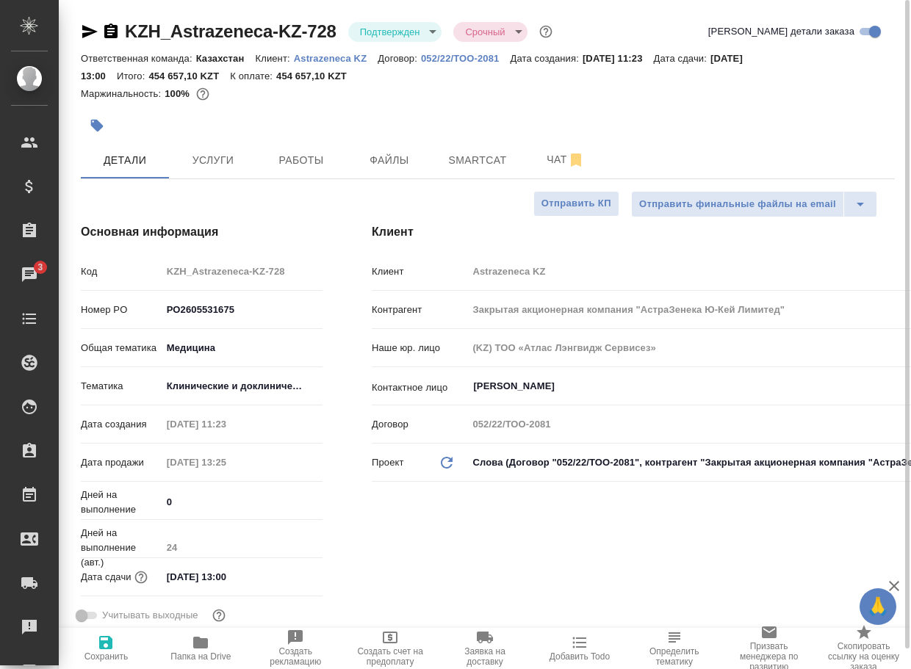
type textarea "x"
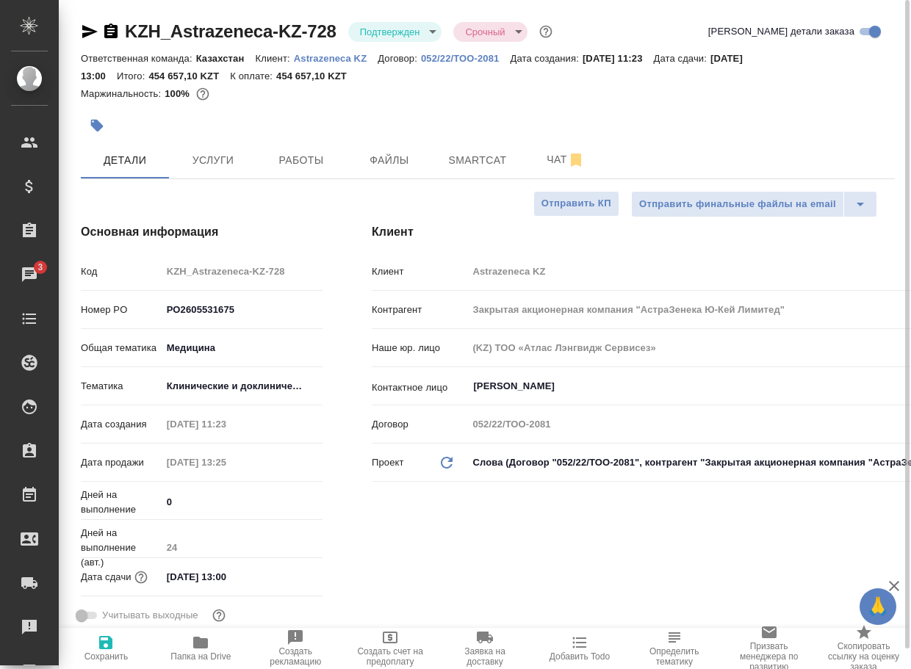
type textarea "x"
drag, startPoint x: 543, startPoint y: 162, endPoint x: 502, endPoint y: 164, distance: 41.2
click at [544, 162] on span "Чат" at bounding box center [565, 160] width 71 height 18
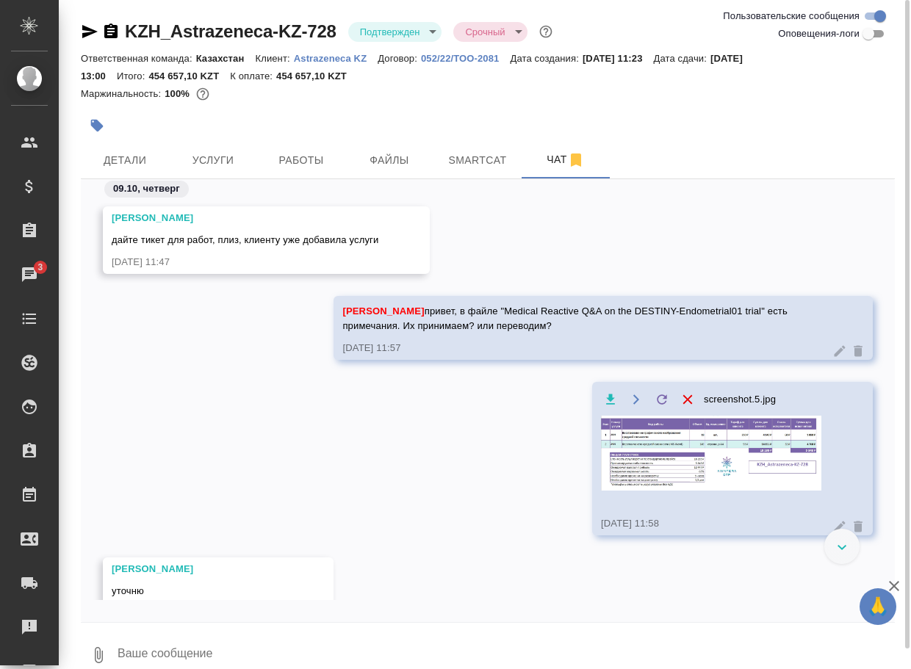
click at [665, 469] on img at bounding box center [711, 453] width 220 height 75
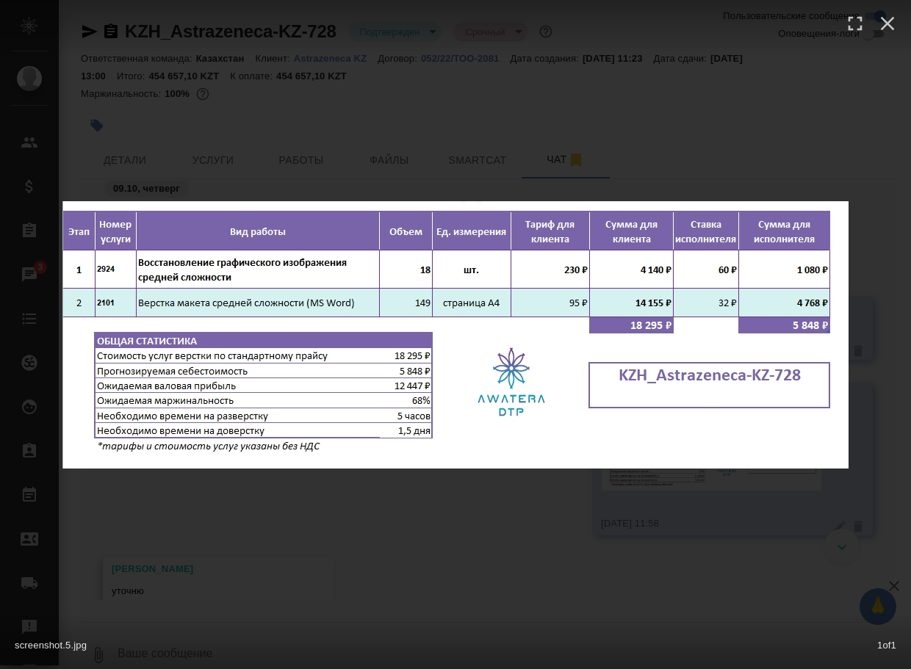
click at [443, 538] on div "screenshot.5.jpg 1 of 1" at bounding box center [455, 334] width 911 height 669
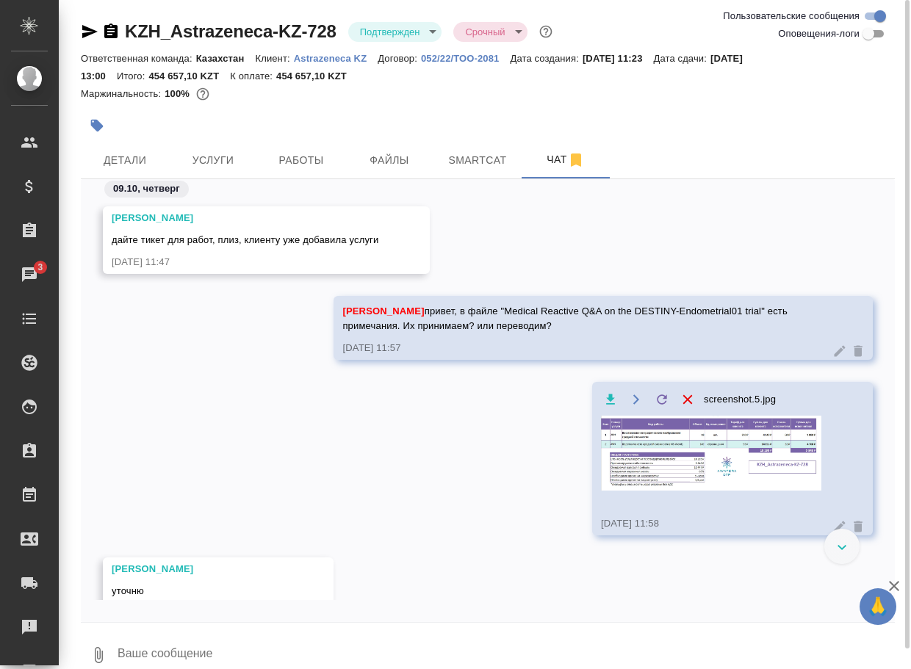
drag, startPoint x: 187, startPoint y: 633, endPoint x: 184, endPoint y: 643, distance: 10.0
click at [184, 643] on textarea at bounding box center [505, 655] width 779 height 50
click at [104, 652] on icon "button" at bounding box center [99, 655] width 18 height 18
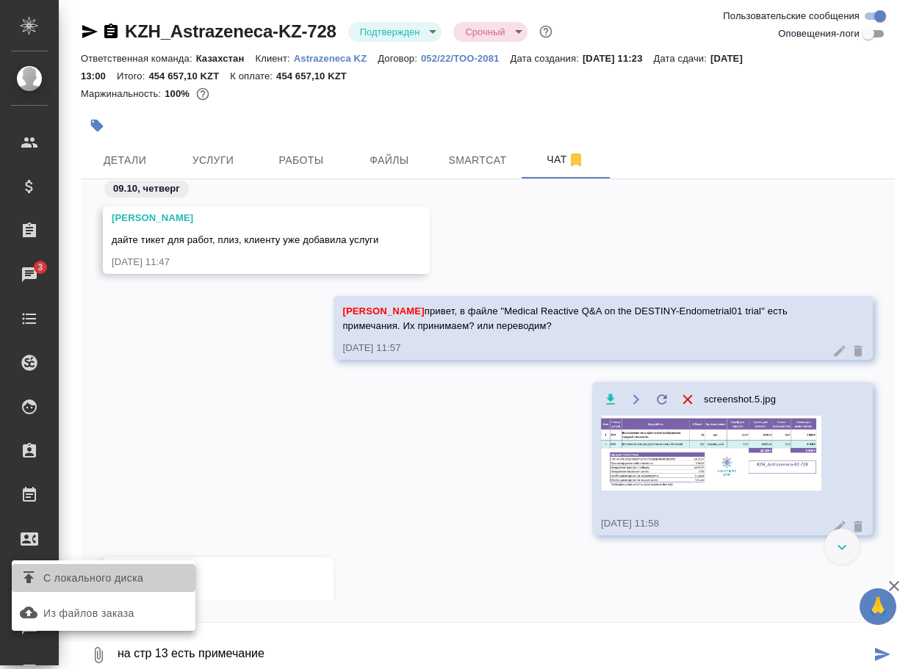
click at [142, 585] on span "С локального диска" at bounding box center [93, 578] width 100 height 18
click at [0, 0] on input "С локального диска" at bounding box center [0, 0] width 0 height 0
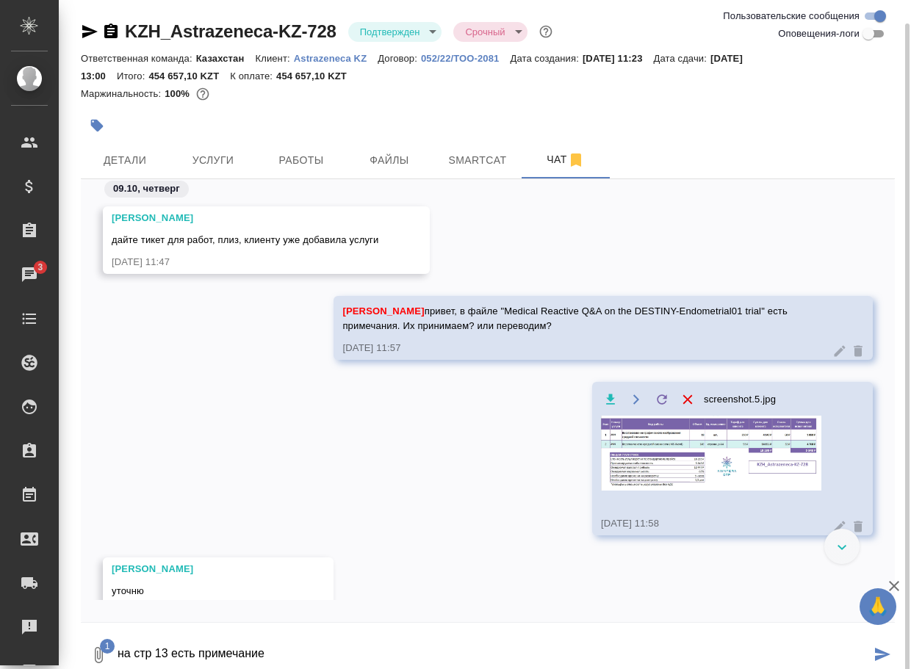
scroll to position [12, 0]
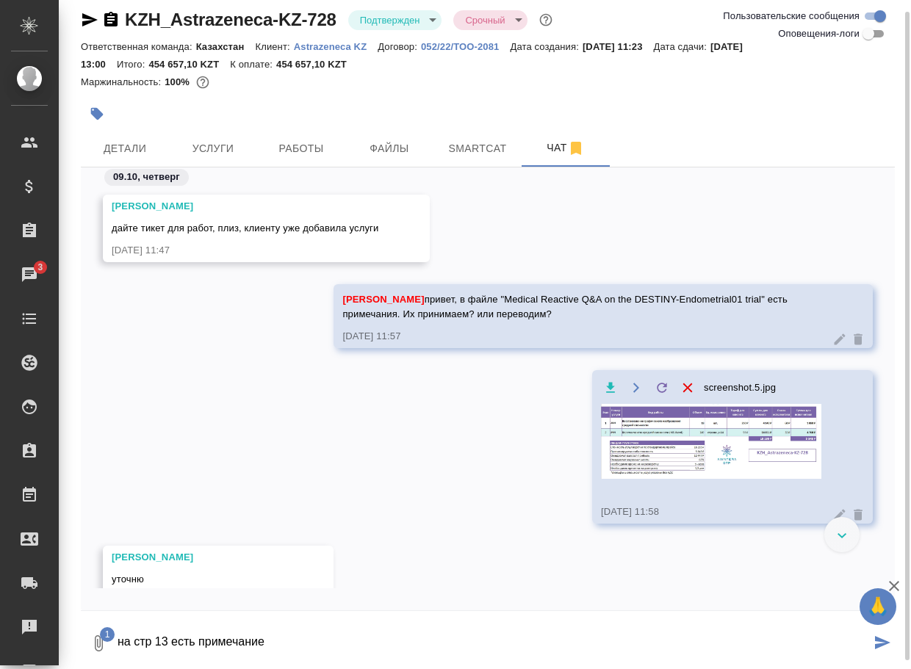
click at [308, 636] on textarea "на стр 13 есть примечание" at bounding box center [493, 643] width 754 height 50
type textarea "на стр 13 есть примечание"
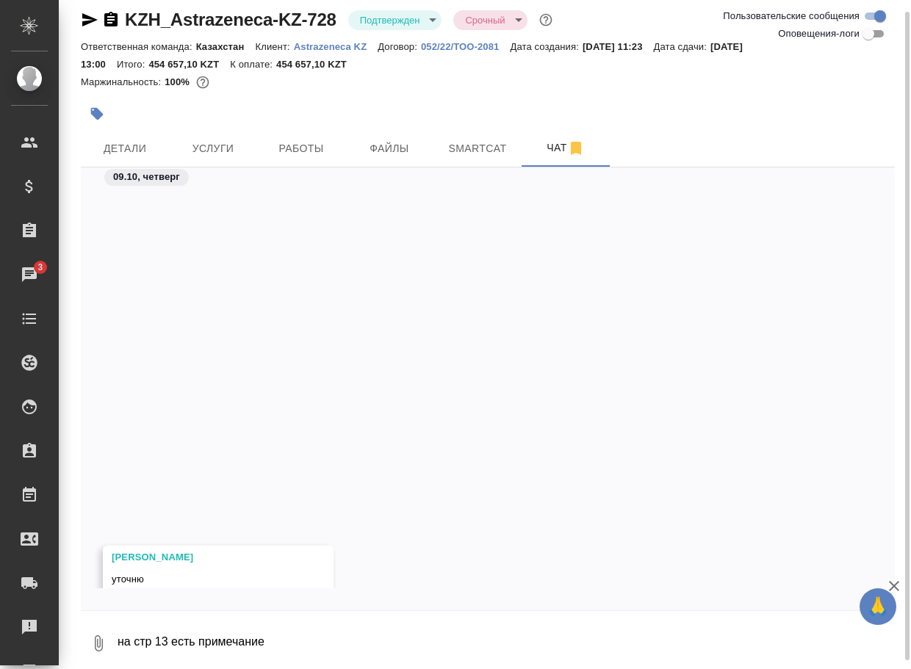
scroll to position [473, 0]
